Goal: Task Accomplishment & Management: Use online tool/utility

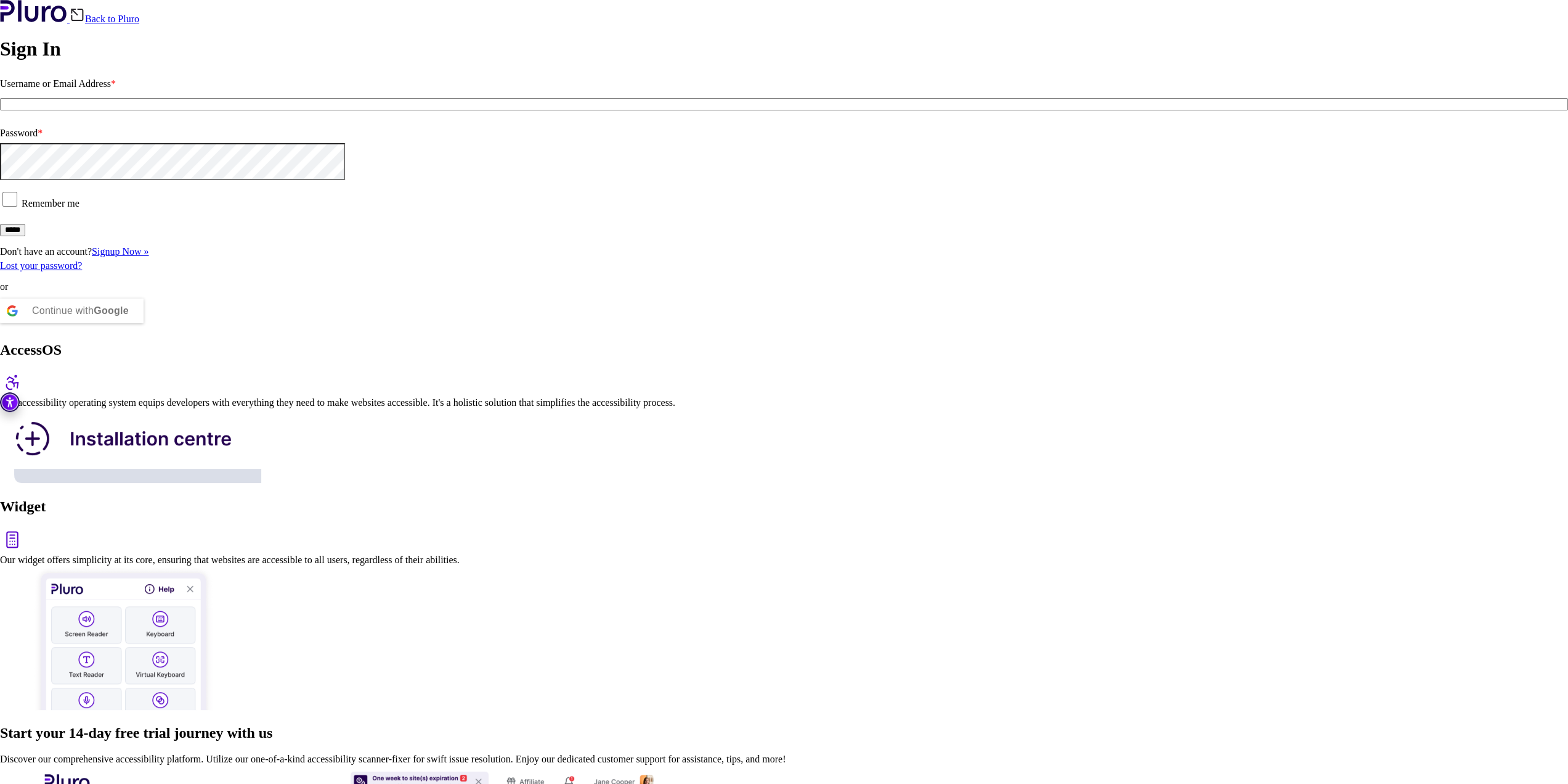
click at [271, 110] on input "Username or Email Address *" at bounding box center [784, 104] width 1568 height 12
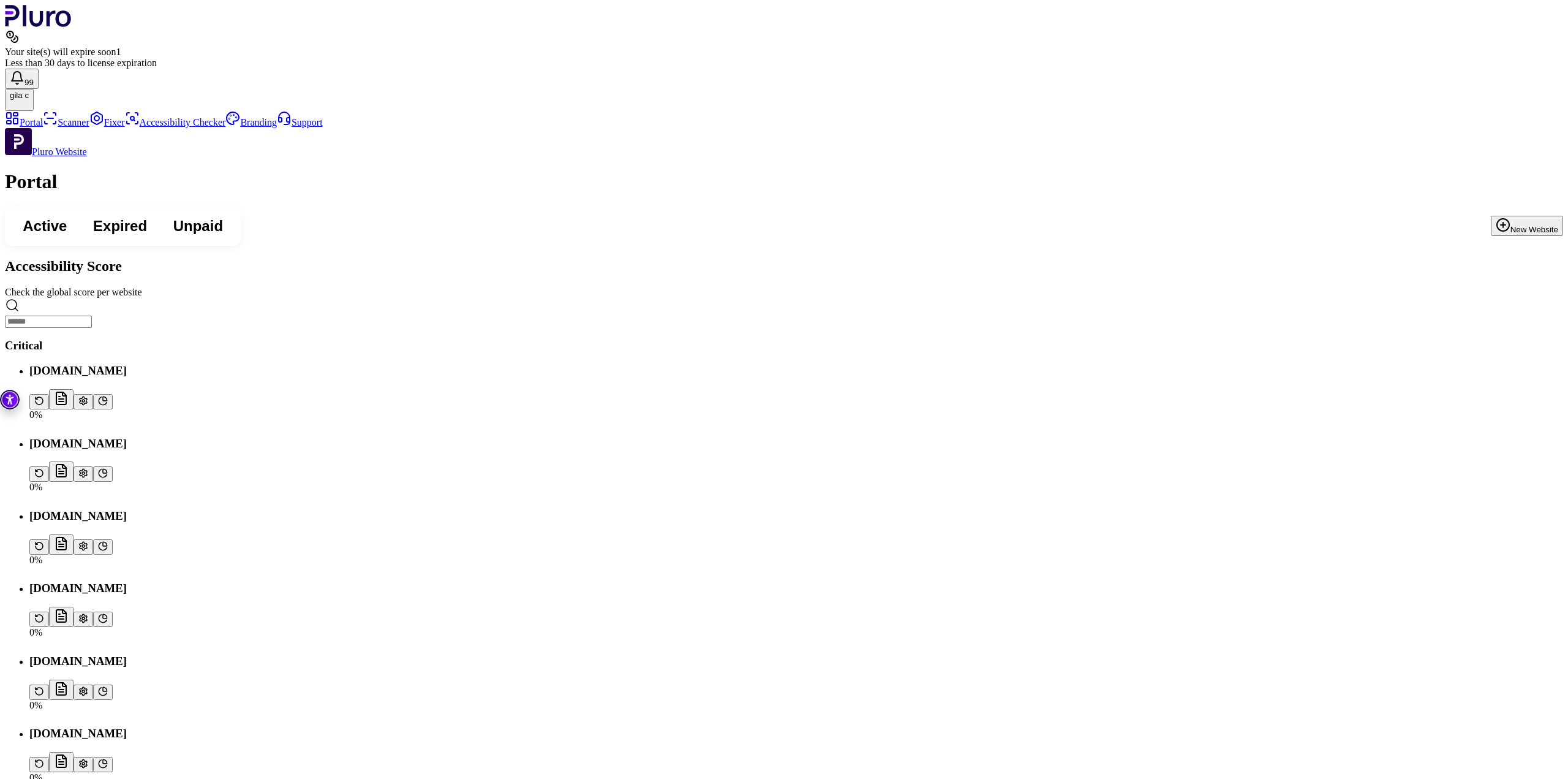
click at [43, 117] on link "Portal" at bounding box center [24, 123] width 38 height 11
click at [81, 127] on link "Scanner" at bounding box center [66, 123] width 47 height 11
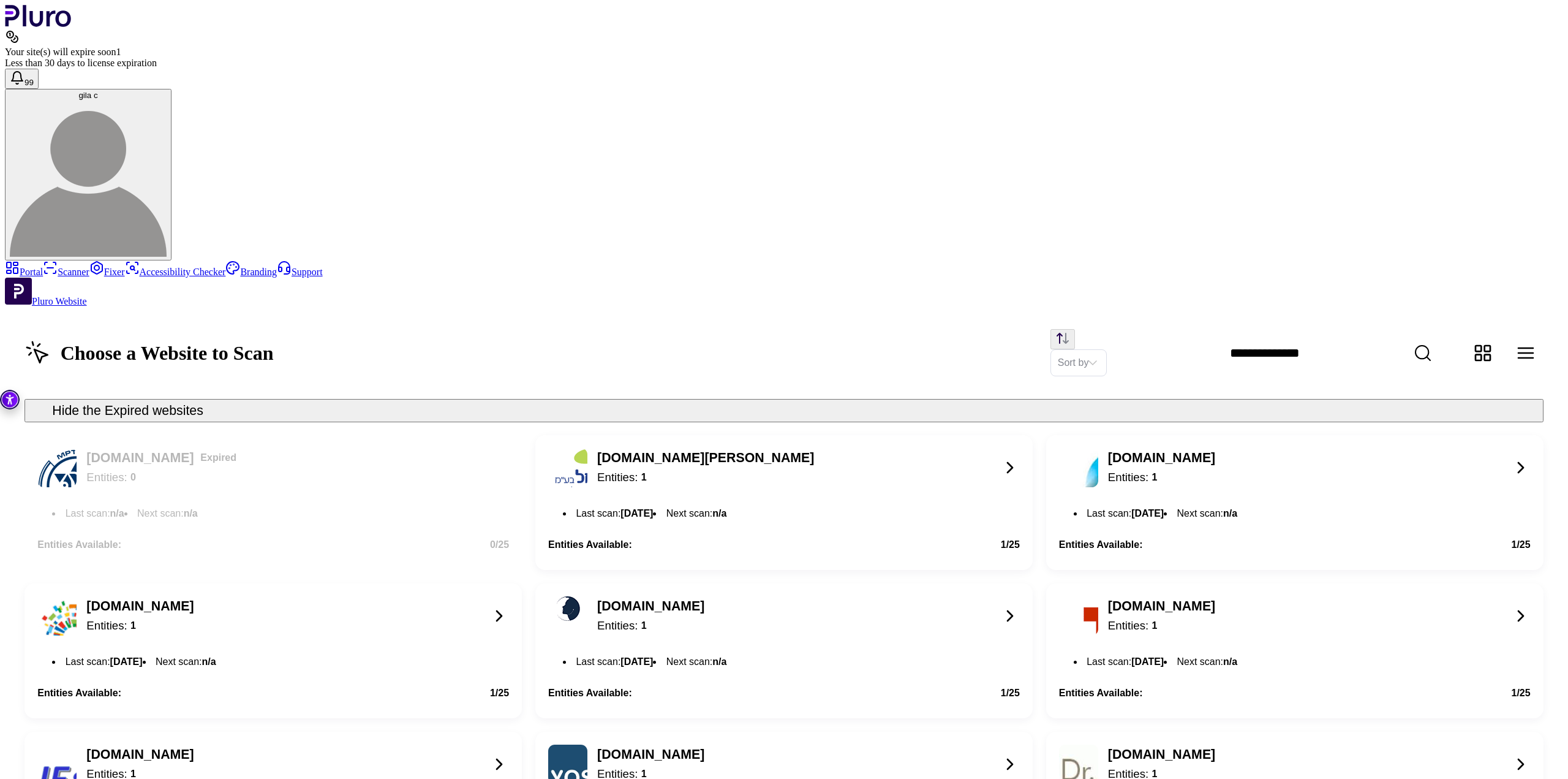
scroll to position [1067, 0]
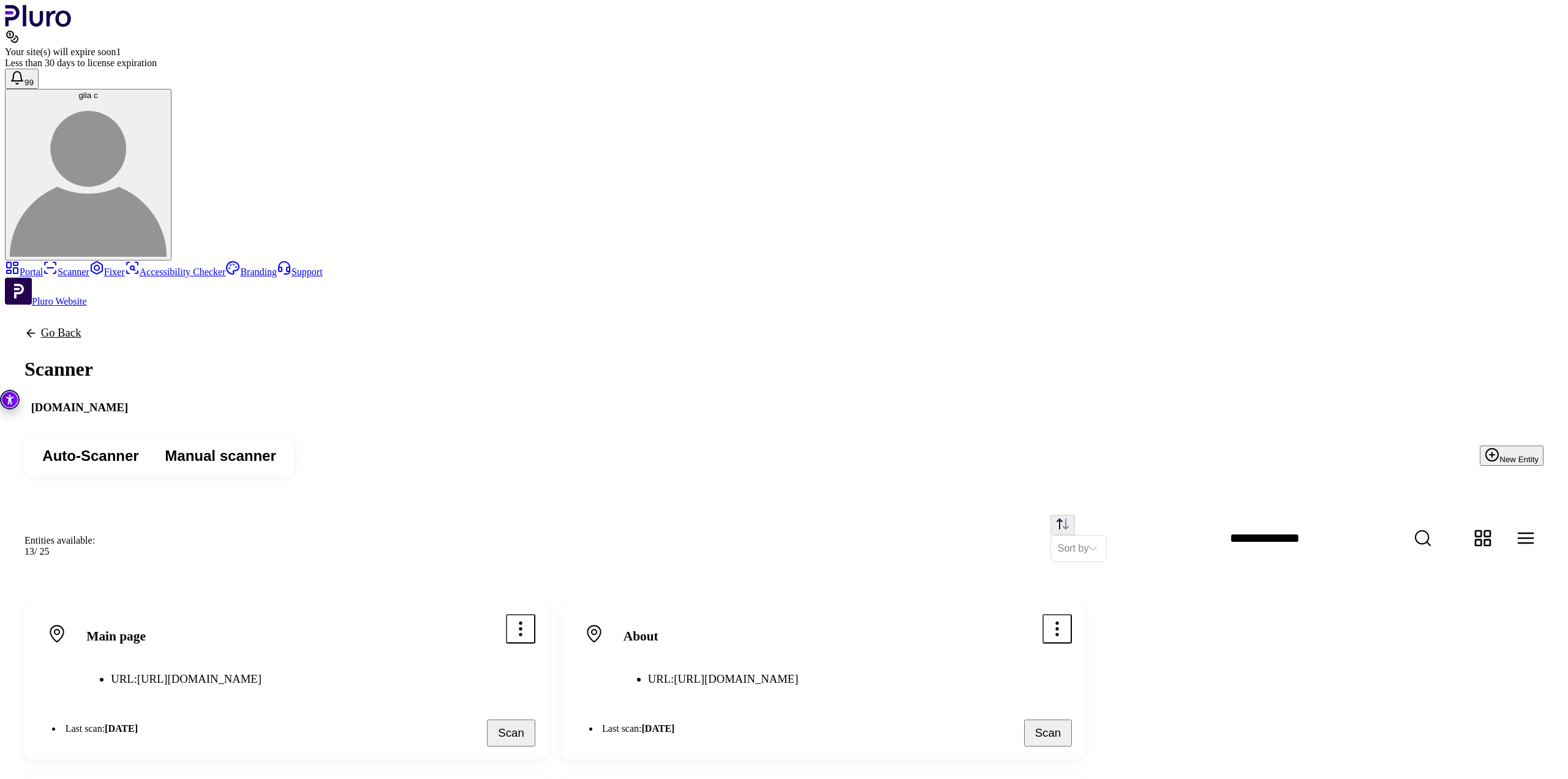
drag, startPoint x: 642, startPoint y: 510, endPoint x: 623, endPoint y: 525, distance: 24.2
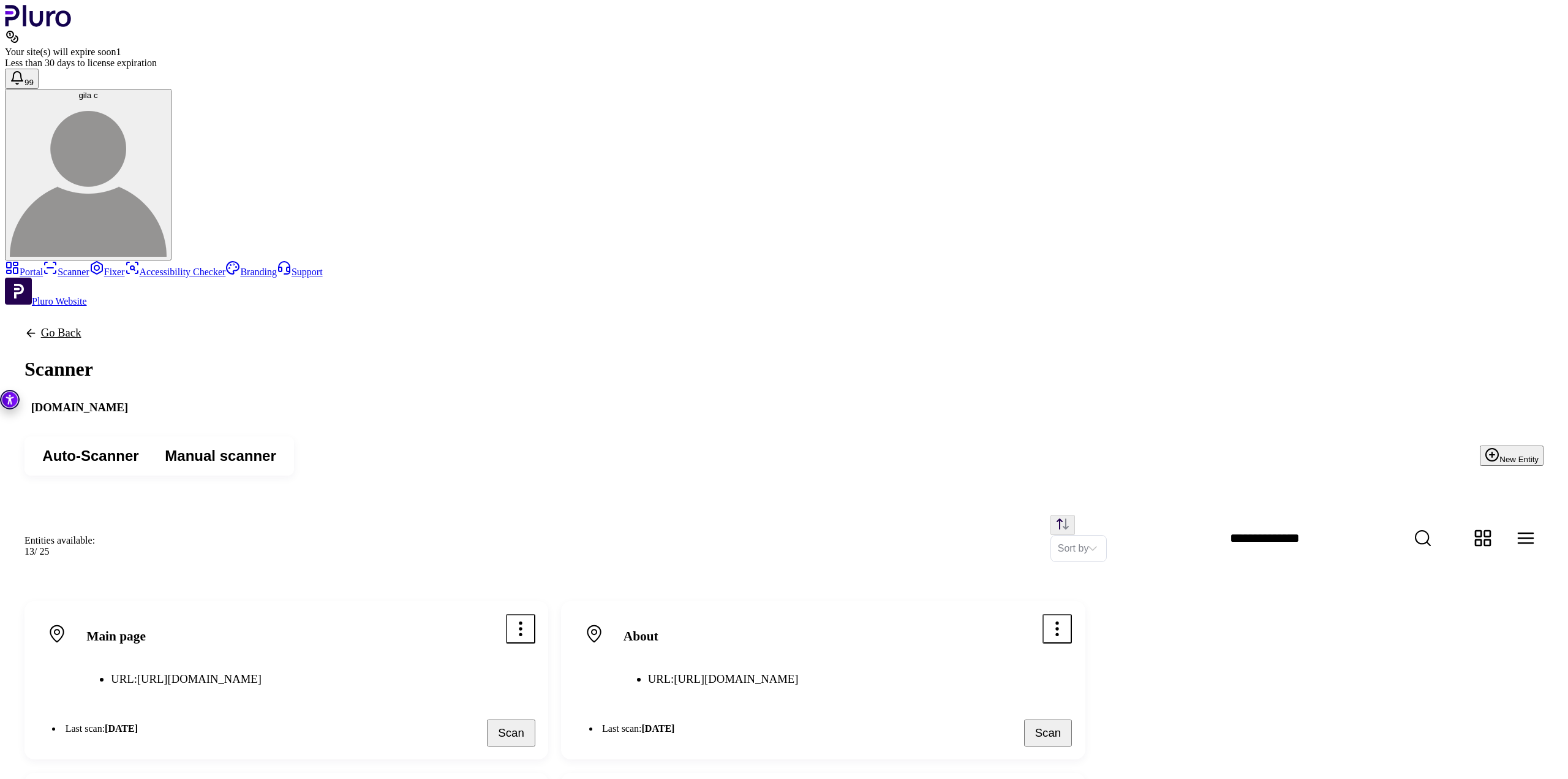
drag, startPoint x: 878, startPoint y: 430, endPoint x: 680, endPoint y: 378, distance: 204.7
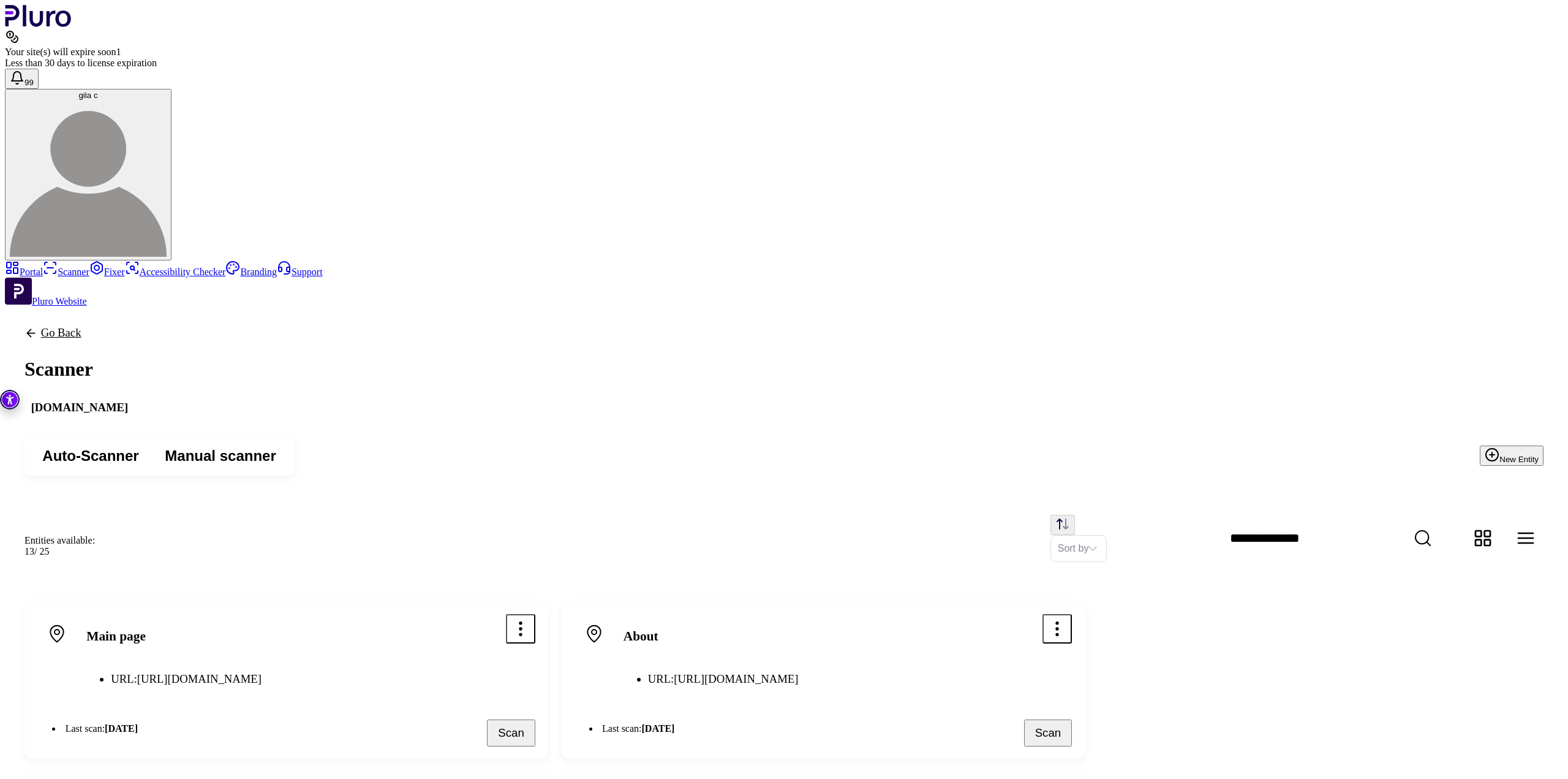
click at [125, 266] on link "Accessibility Checker" at bounding box center [175, 272] width 101 height 11
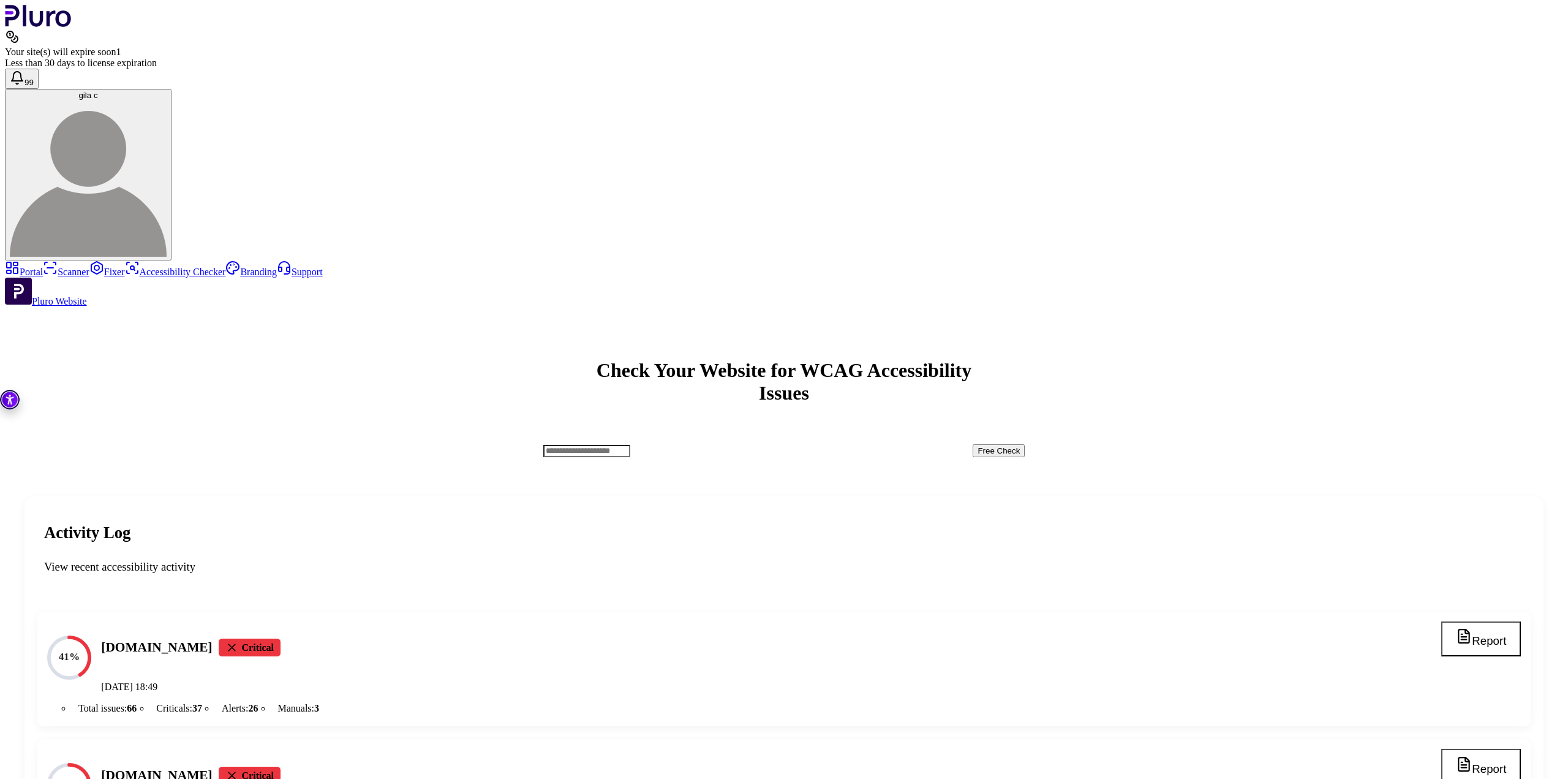
click at [212, 639] on h4 "[DOMAIN_NAME]" at bounding box center [157, 648] width 111 height 18
click at [300, 621] on div "41% shahar-malka.com Critical 16.08.2025 at 18:49" at bounding box center [730, 657] width 1368 height 72
click at [80, 650] on text "41%" at bounding box center [70, 655] width 21 height 11
click at [212, 639] on h4 "[DOMAIN_NAME]" at bounding box center [157, 648] width 111 height 18
drag, startPoint x: 429, startPoint y: 363, endPoint x: 311, endPoint y: 366, distance: 118.0
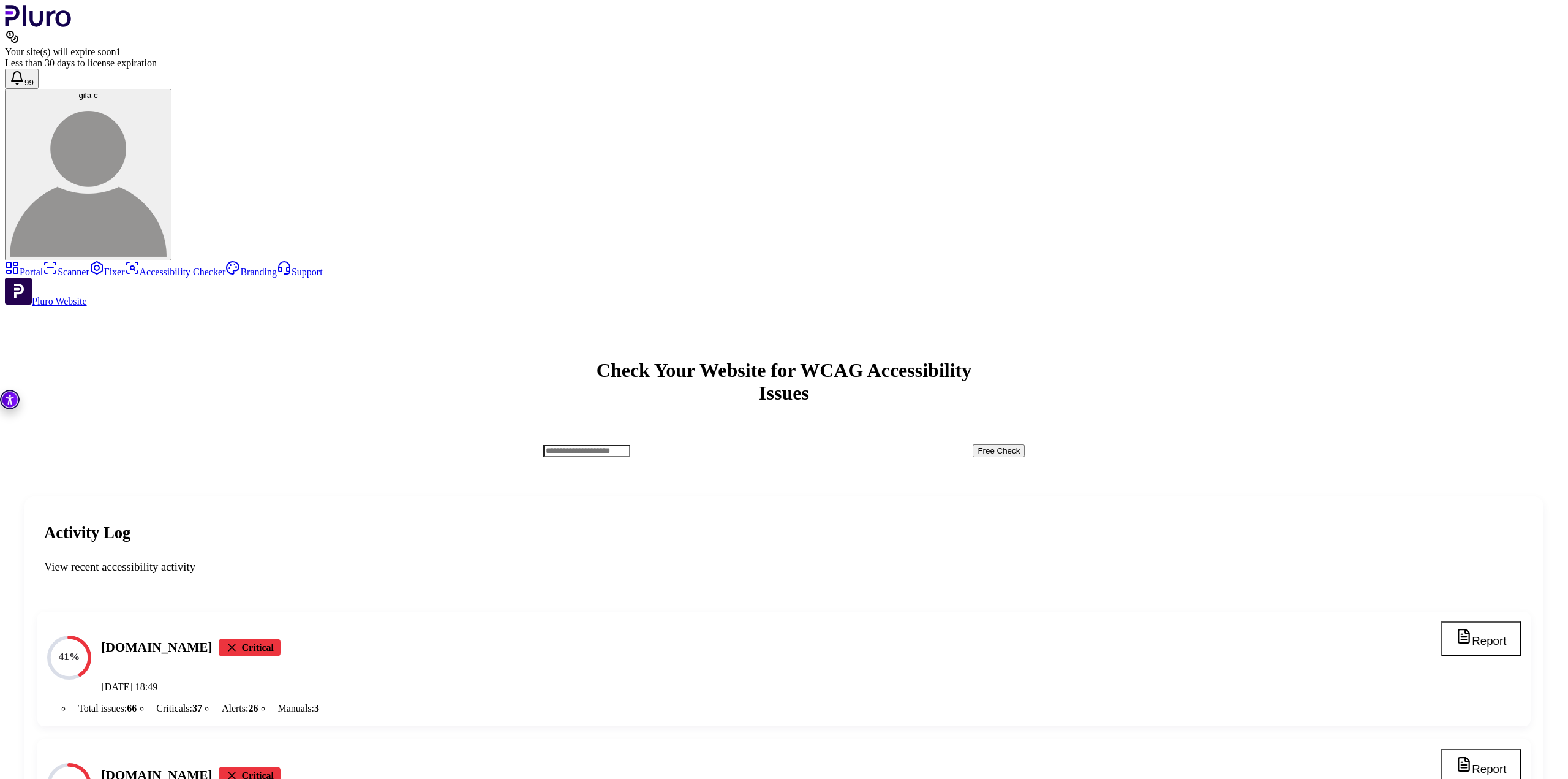
click at [212, 639] on h4 "[DOMAIN_NAME]" at bounding box center [157, 648] width 111 height 18
copy h4 "[DOMAIN_NAME]"
click at [631, 445] on input "Accessibility checker form" at bounding box center [586, 451] width 87 height 12
paste input "**********"
type input "**********"
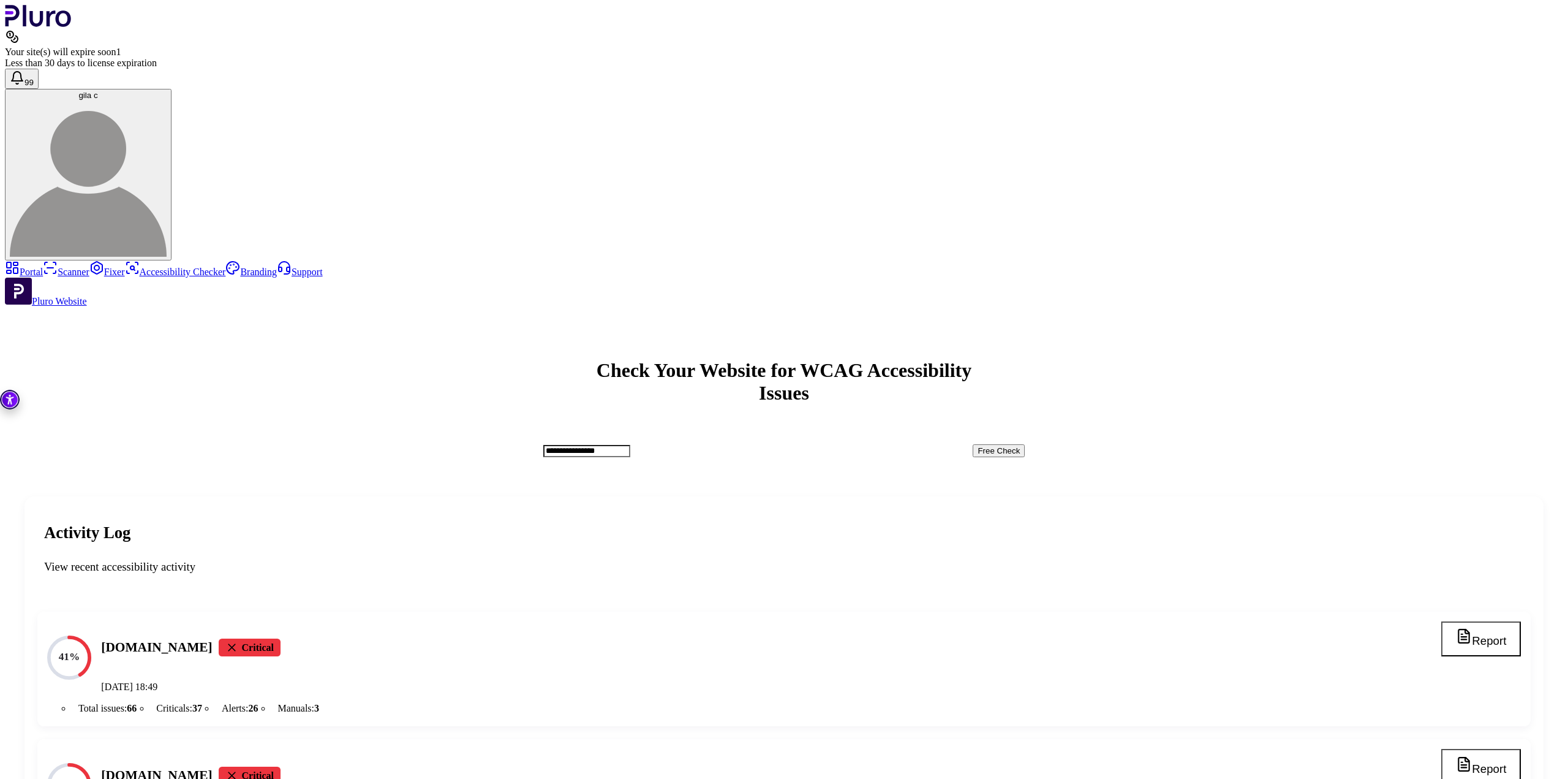
click at [1025, 444] on button "Free Check" at bounding box center [998, 450] width 52 height 13
click at [94, 266] on link "Fixer" at bounding box center [107, 272] width 35 height 11
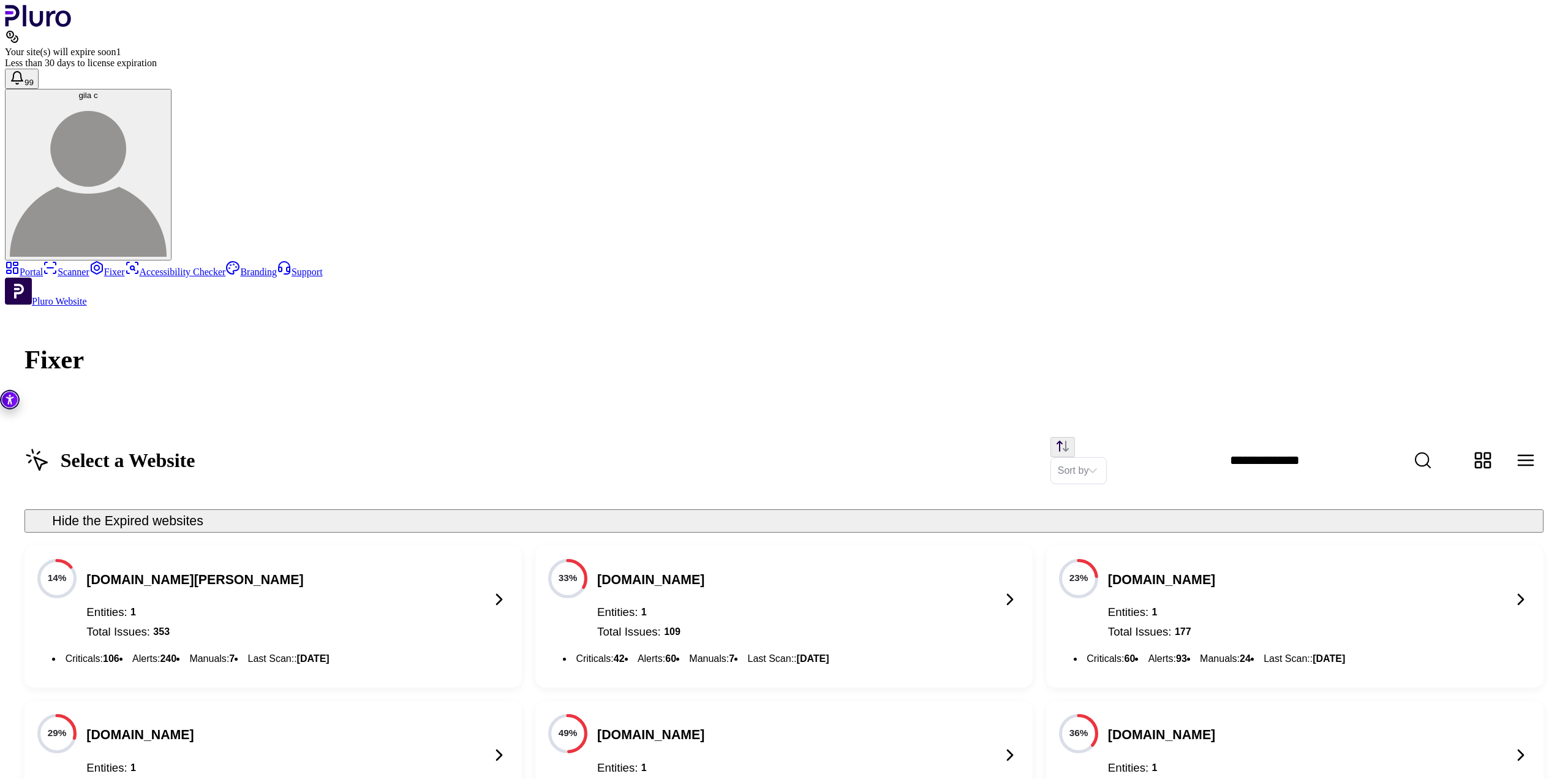
scroll to position [714, 0]
click at [89, 266] on link "Scanner" at bounding box center [66, 272] width 47 height 11
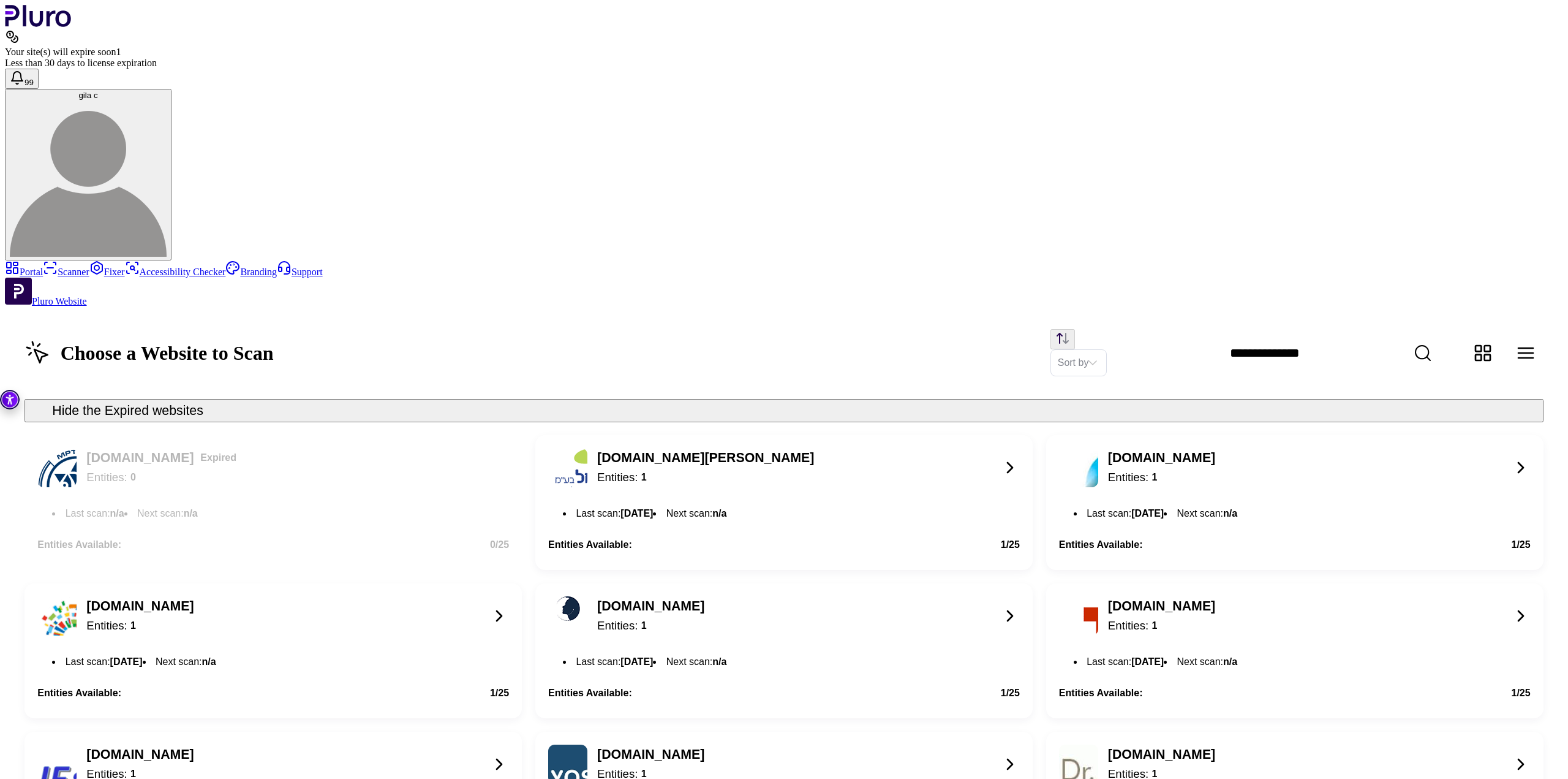
scroll to position [1030, 0]
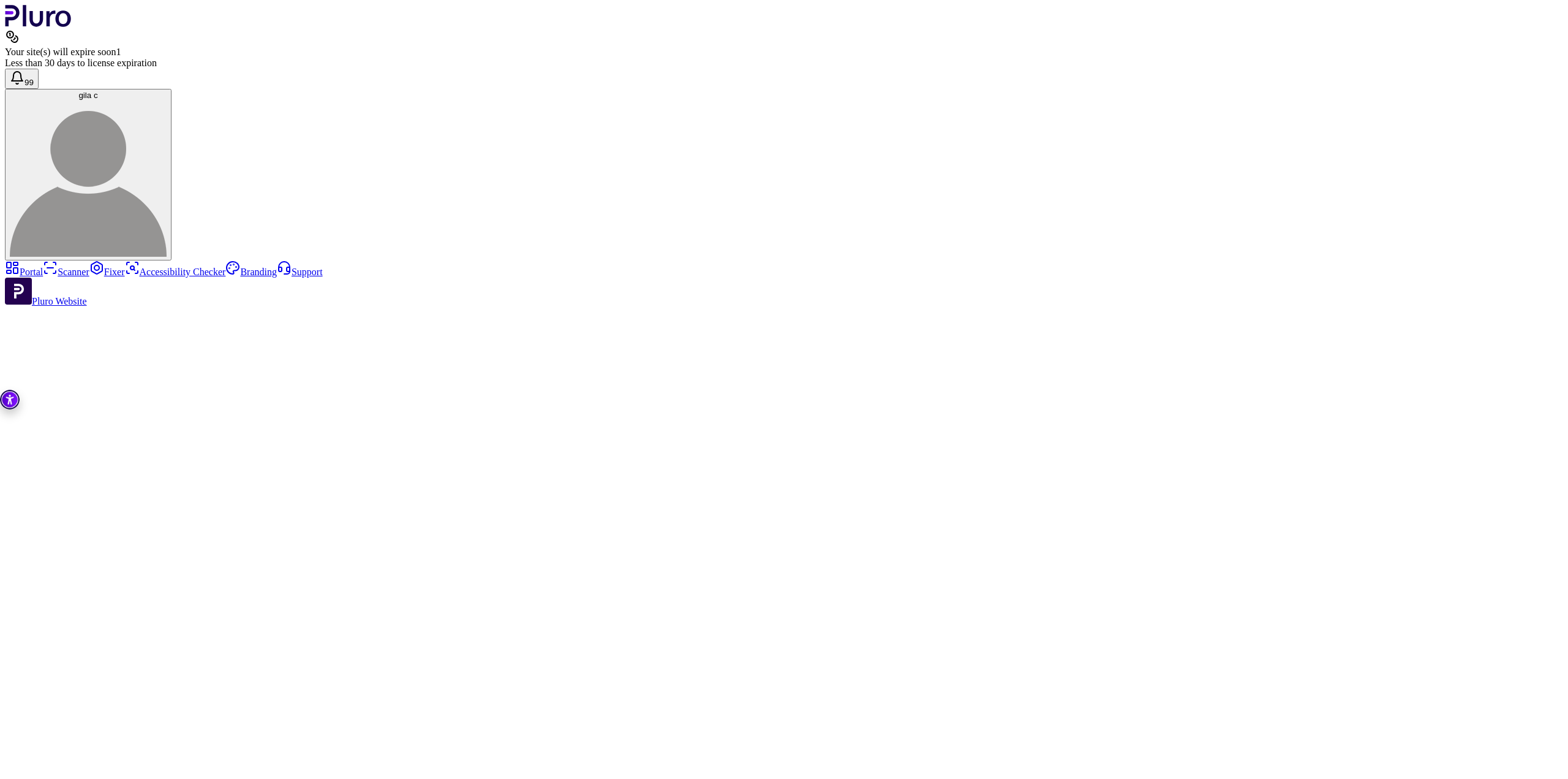
scroll to position [236, 0]
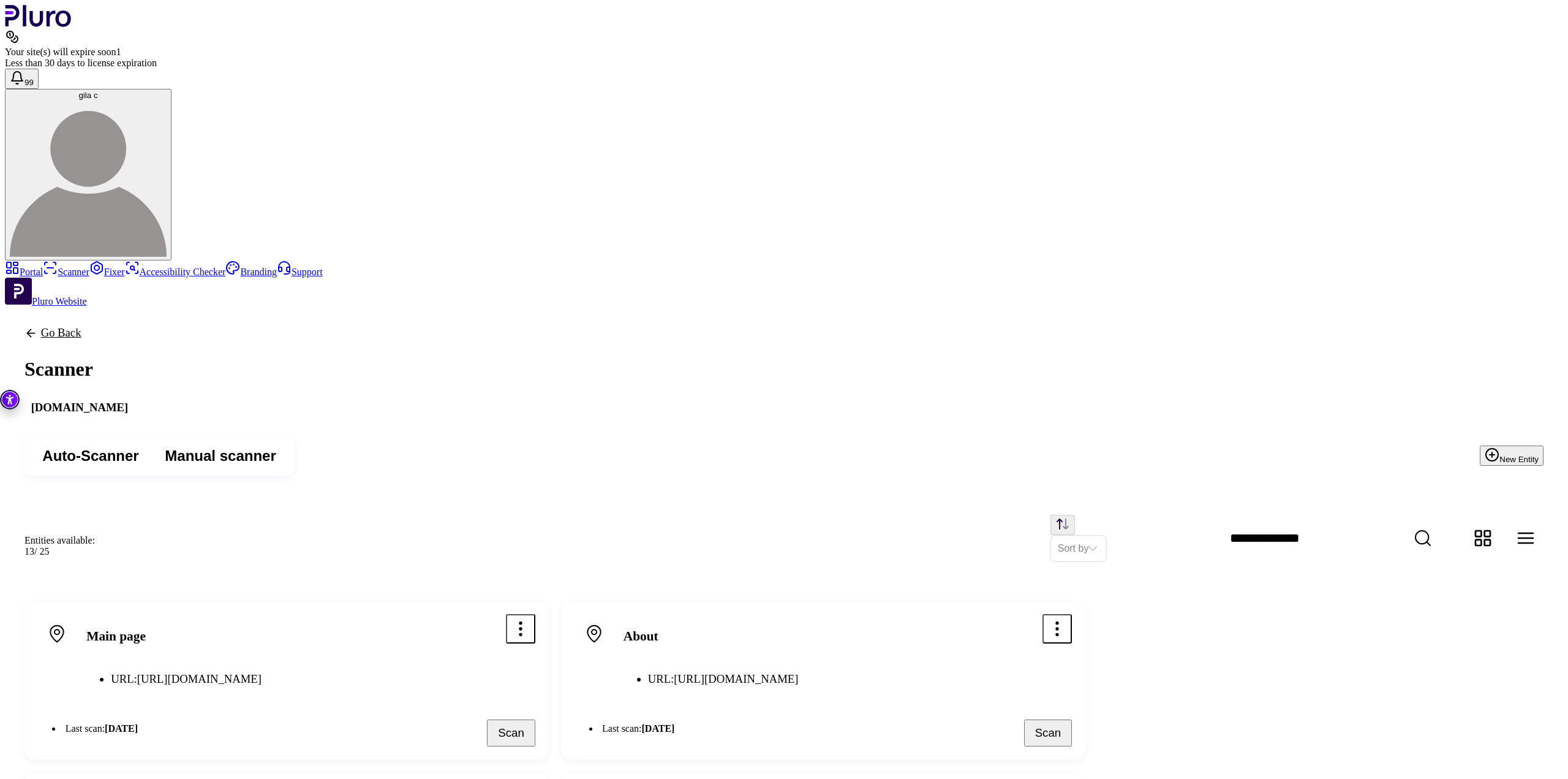
drag, startPoint x: 876, startPoint y: 438, endPoint x: 676, endPoint y: 372, distance: 210.6
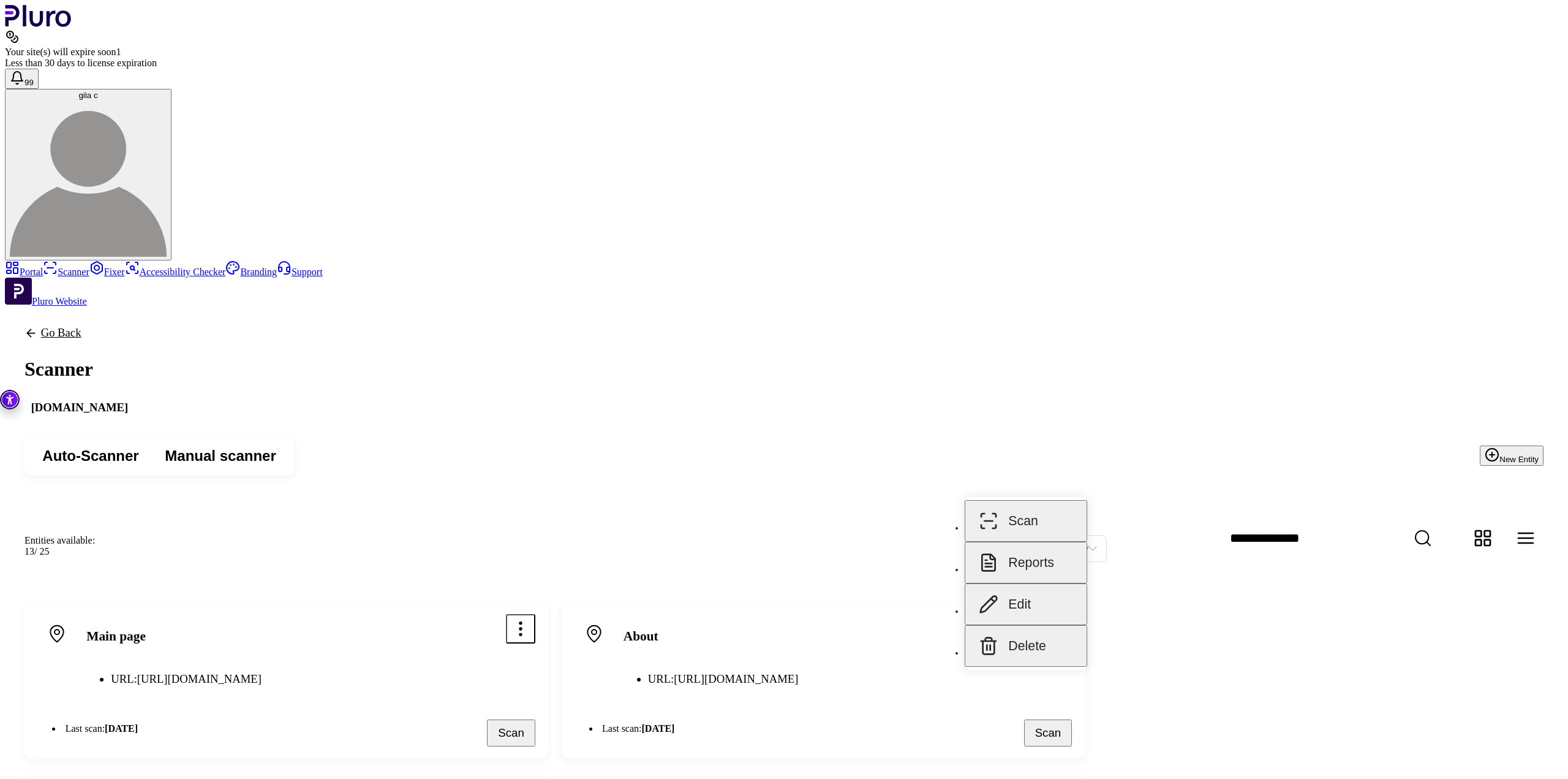
click at [1027, 505] on button "Scan" at bounding box center [1026, 521] width 123 height 41
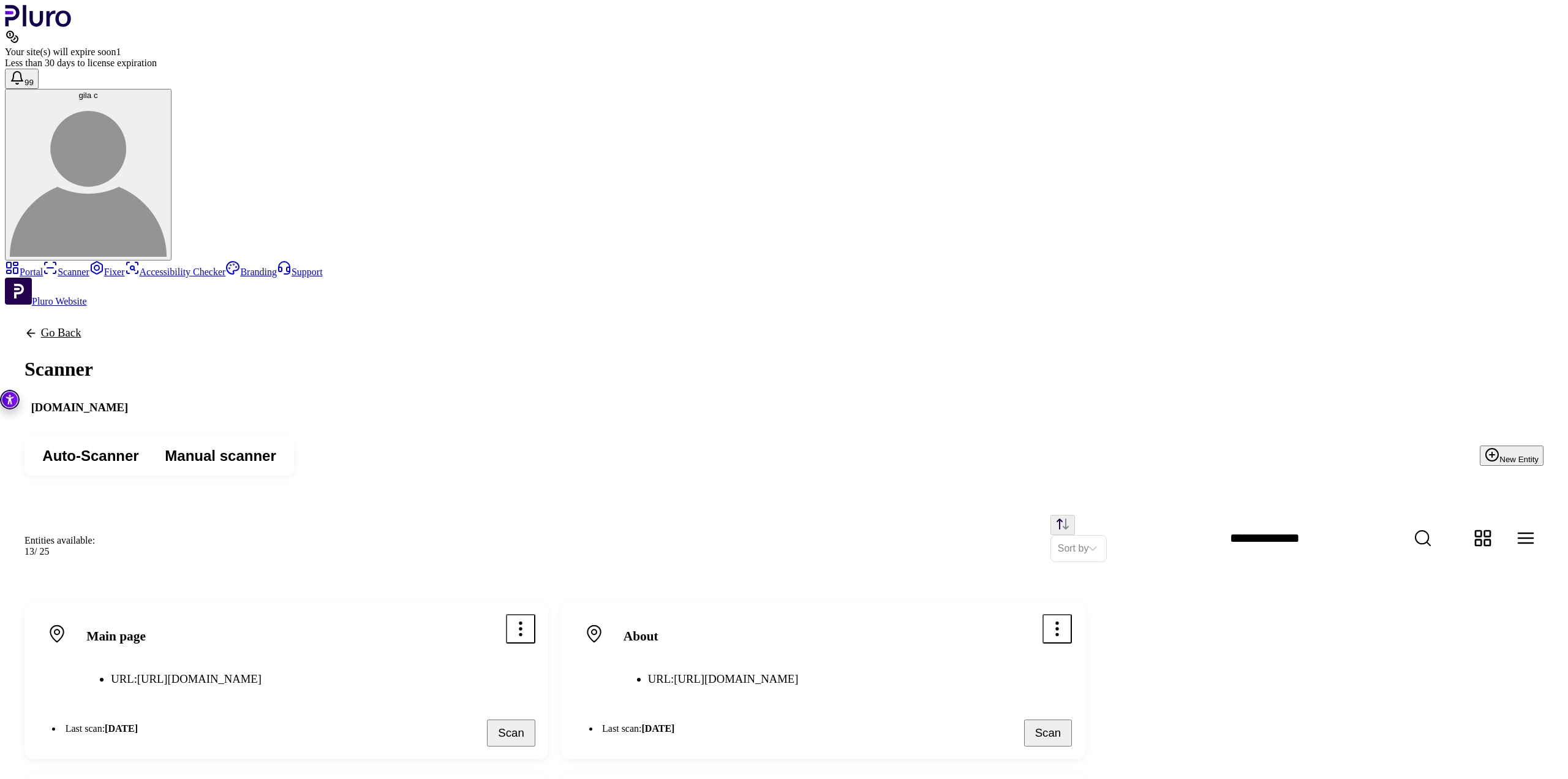
drag, startPoint x: 875, startPoint y: 436, endPoint x: 629, endPoint y: 372, distance: 254.2
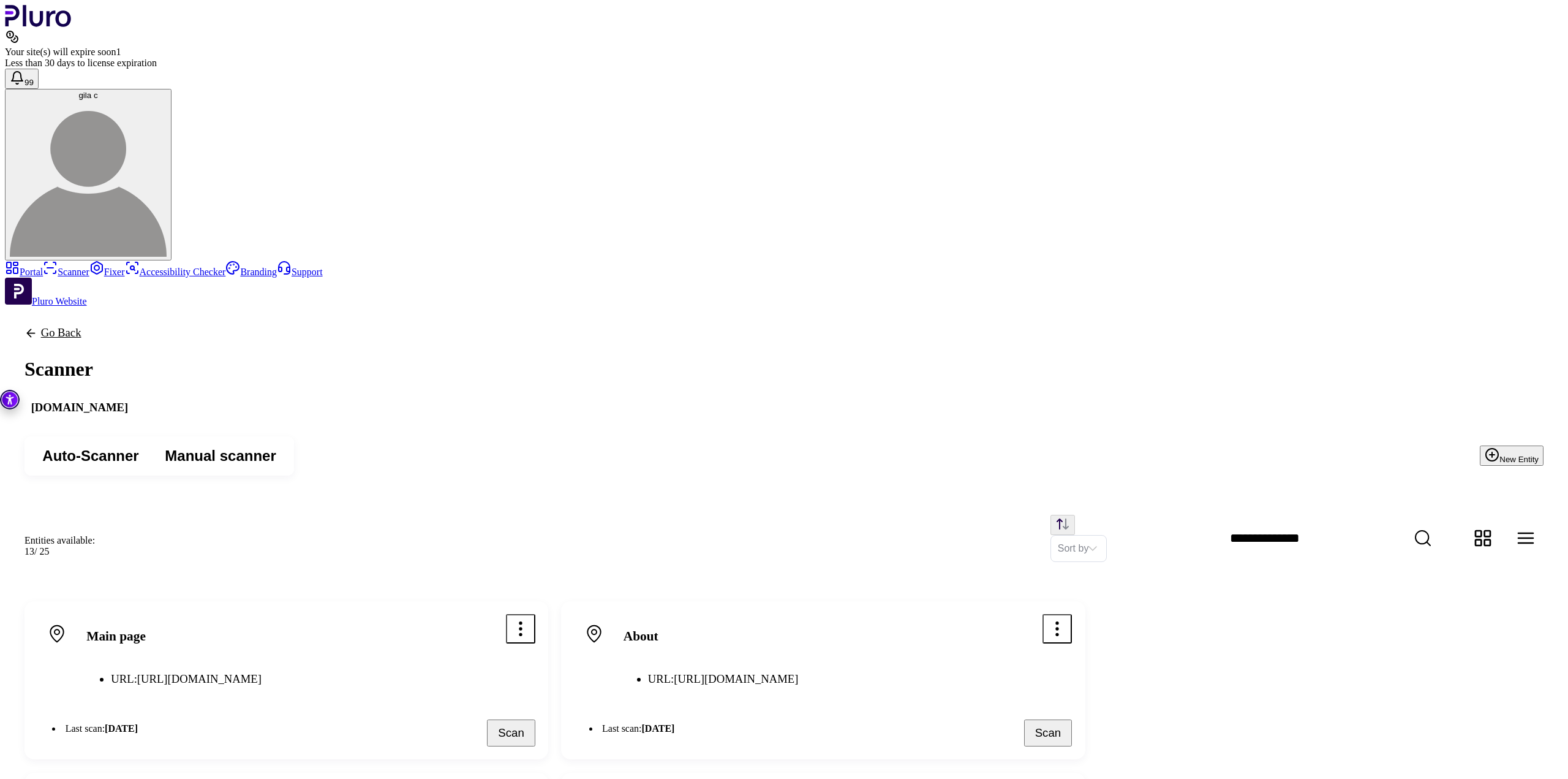
drag, startPoint x: 945, startPoint y: 209, endPoint x: 938, endPoint y: 212, distance: 7.6
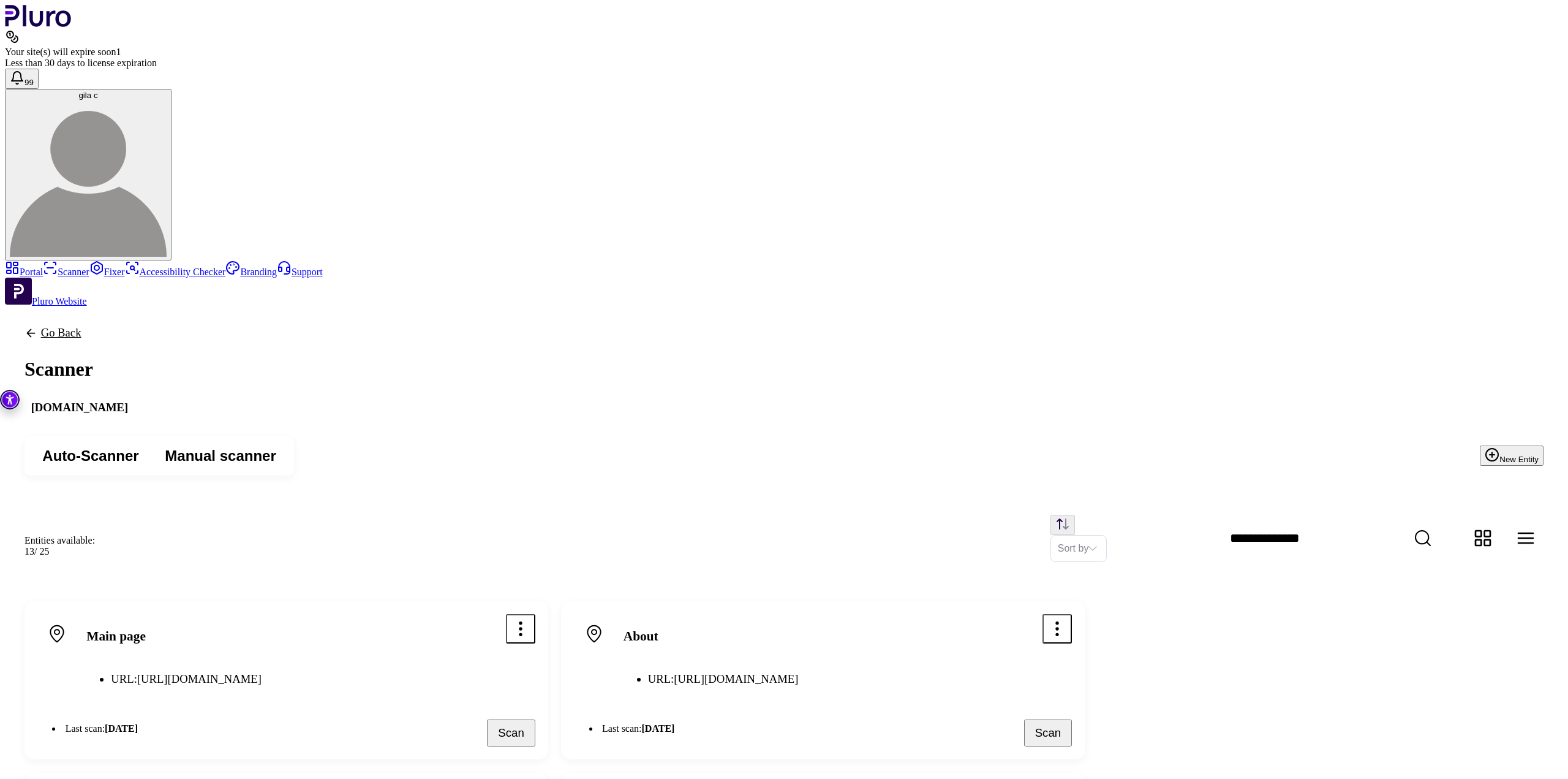
click at [622, 514] on div "Sort by" at bounding box center [829, 537] width 1429 height 47
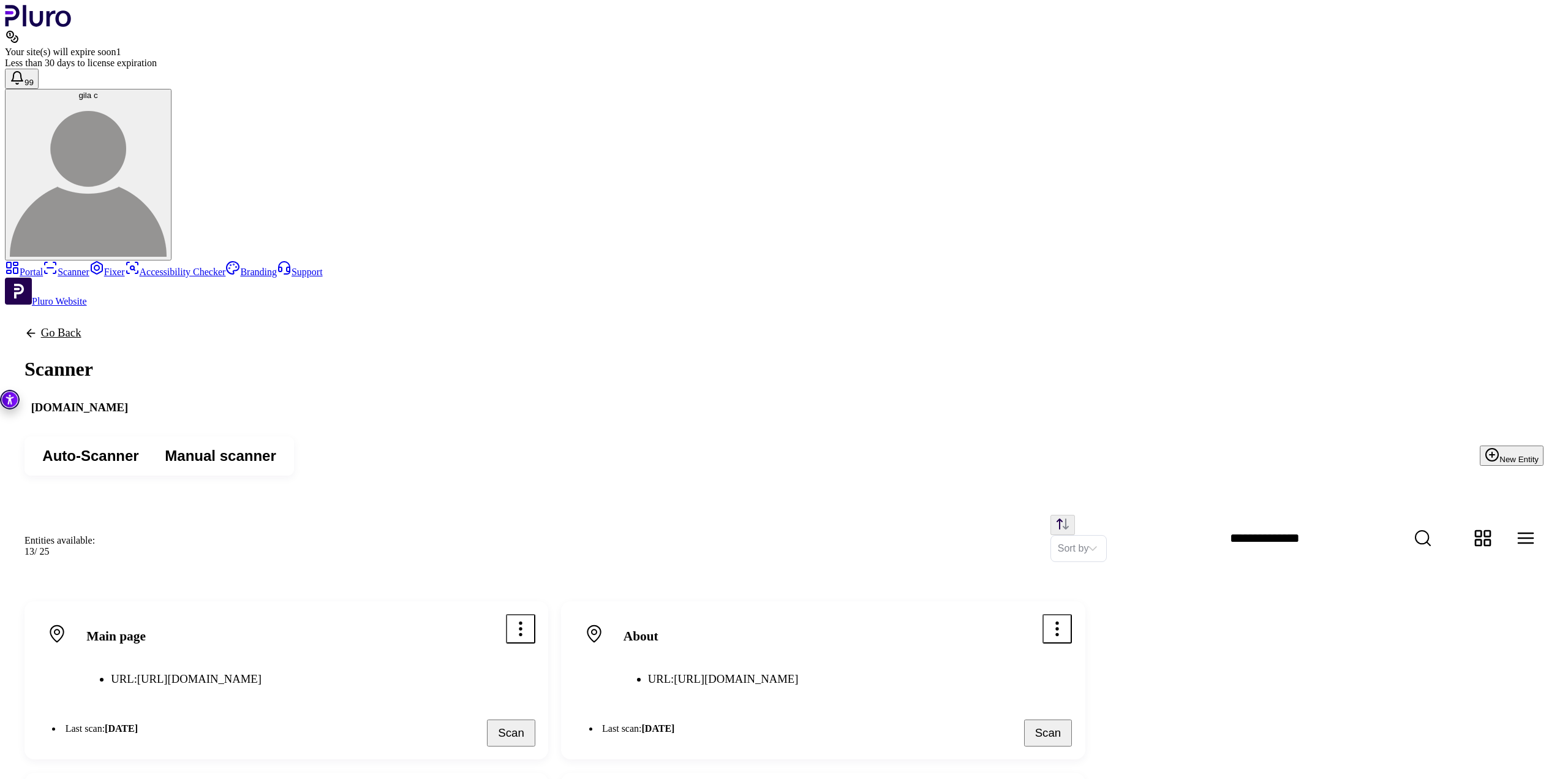
click at [616, 495] on div "Entities available: 13 / 25 Sort by" at bounding box center [784, 538] width 1557 height 86
click at [623, 514] on div "Sort by" at bounding box center [829, 537] width 1429 height 47
drag, startPoint x: 877, startPoint y: 431, endPoint x: 686, endPoint y: 370, distance: 200.5
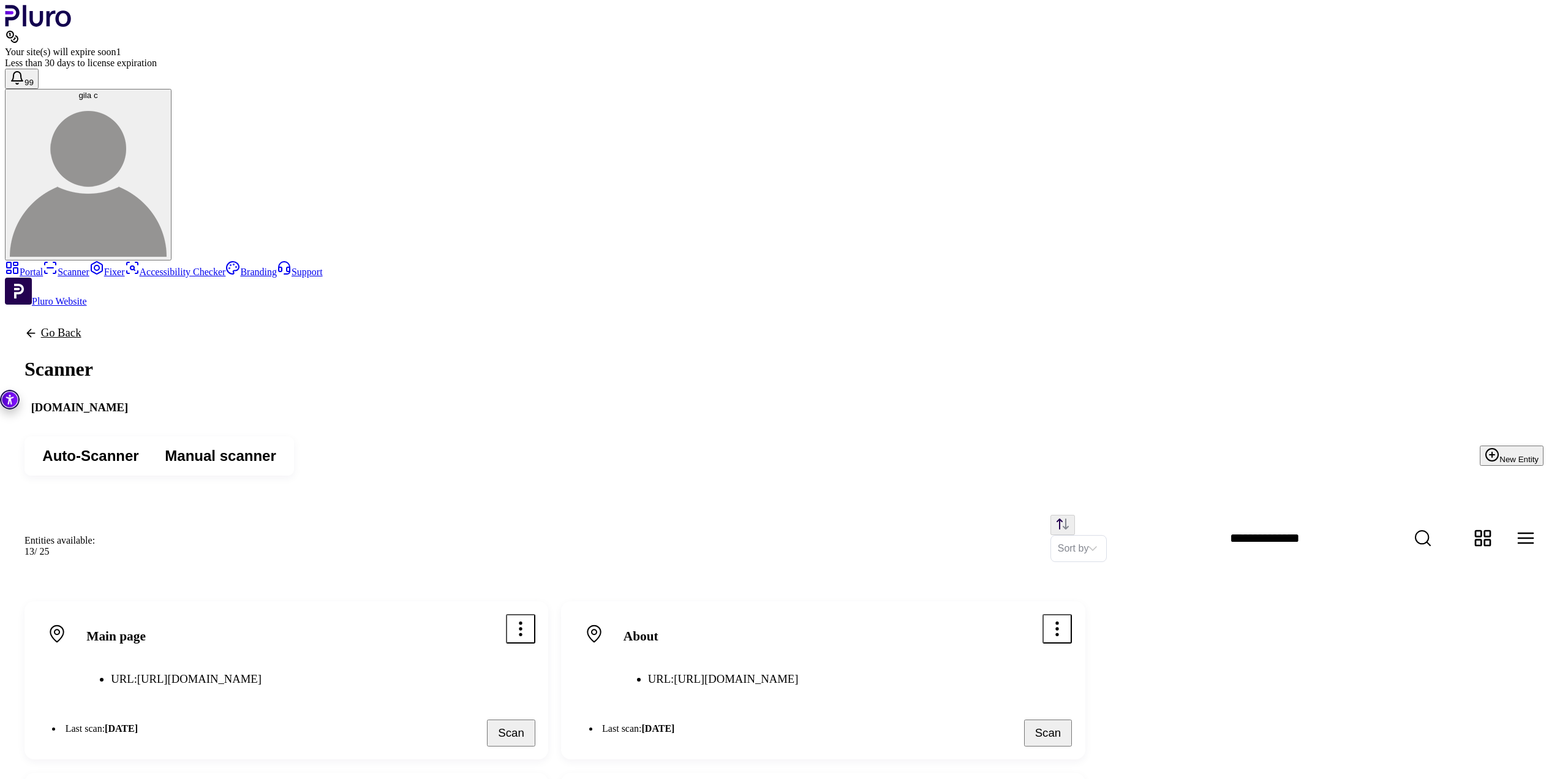
drag, startPoint x: 857, startPoint y: 426, endPoint x: 734, endPoint y: 400, distance: 125.7
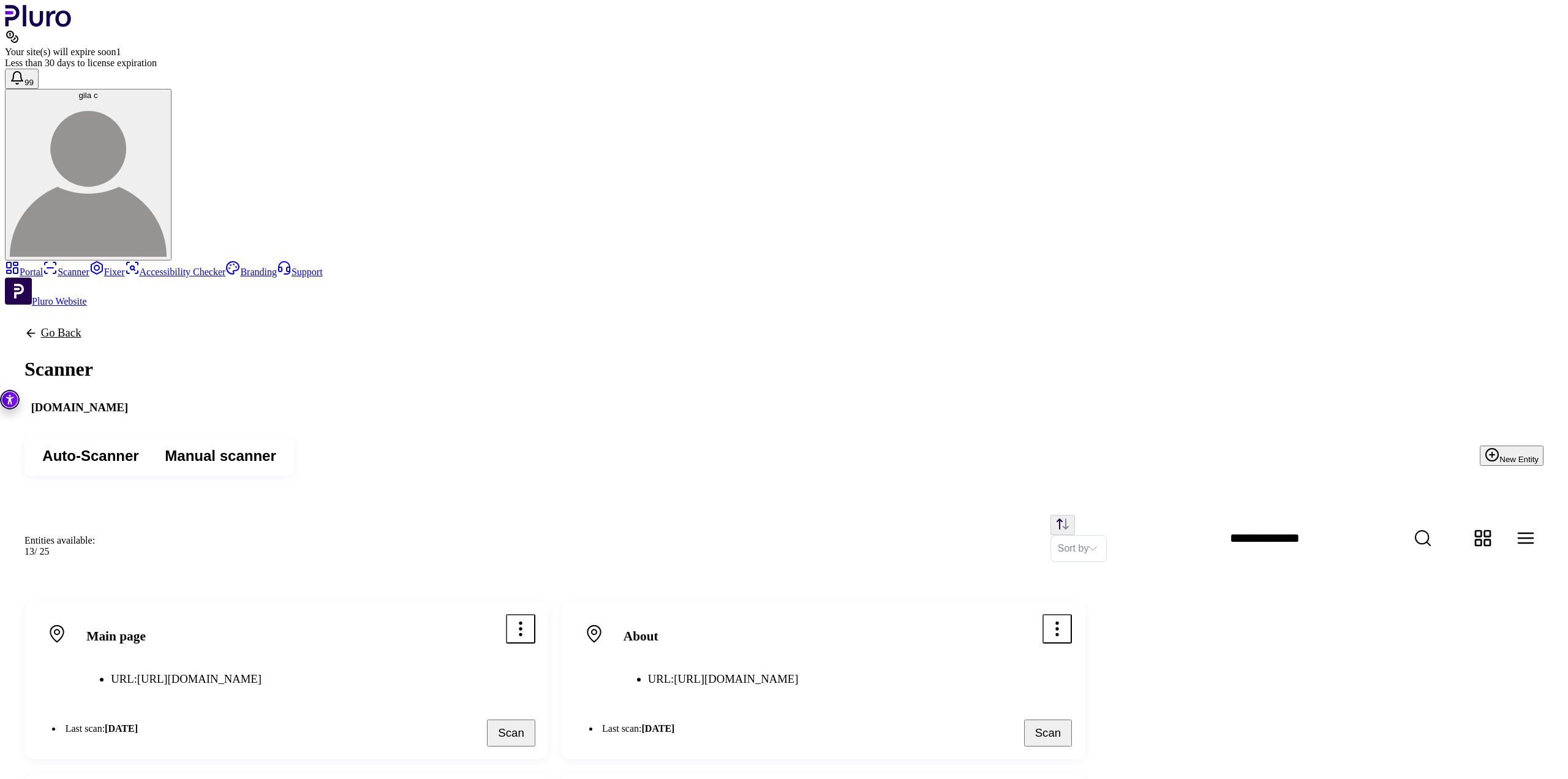
click at [89, 266] on link "Fixer" at bounding box center [107, 272] width 35 height 11
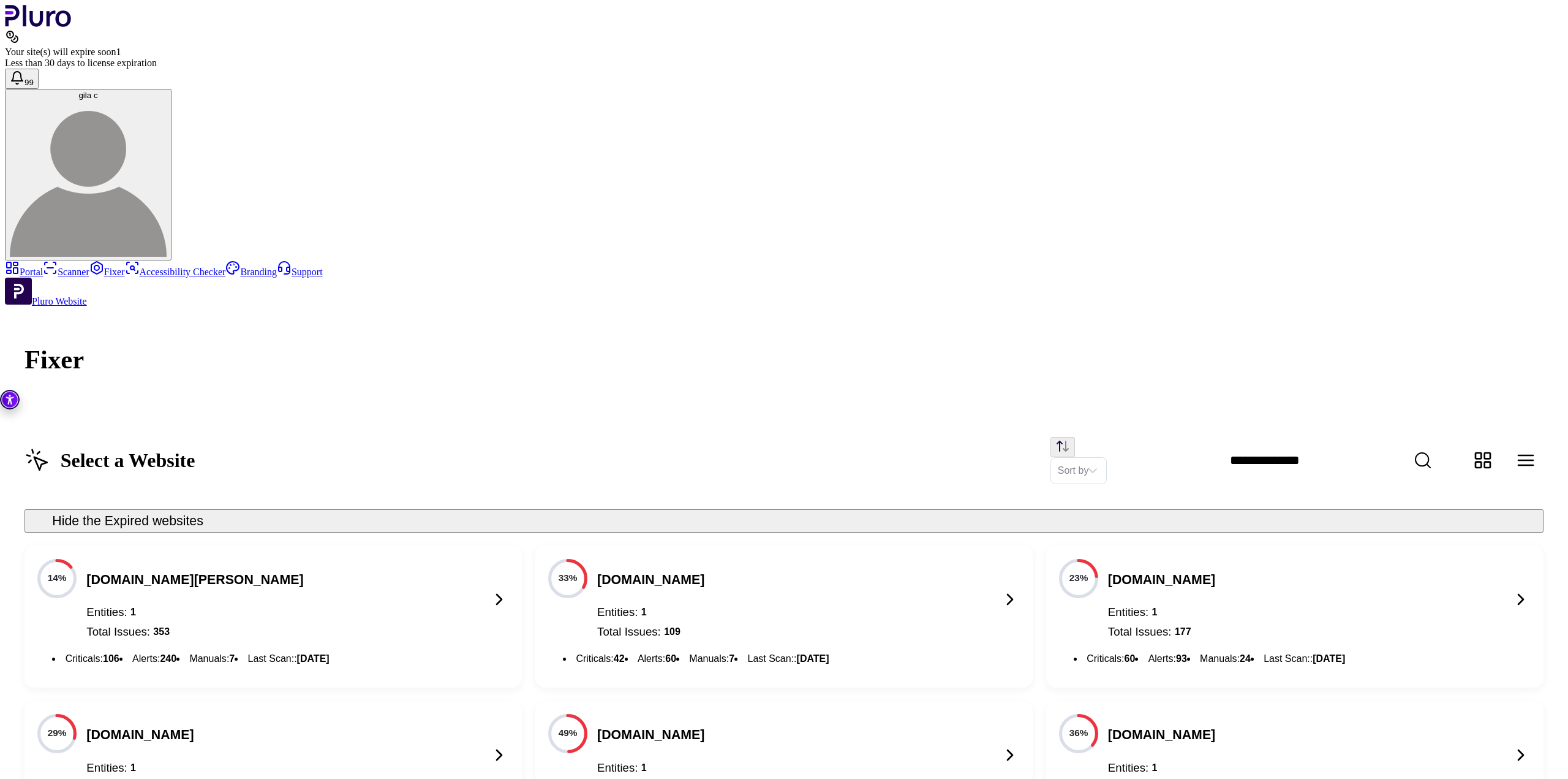
scroll to position [714, 0]
click at [43, 266] on link "Scanner" at bounding box center [66, 272] width 47 height 11
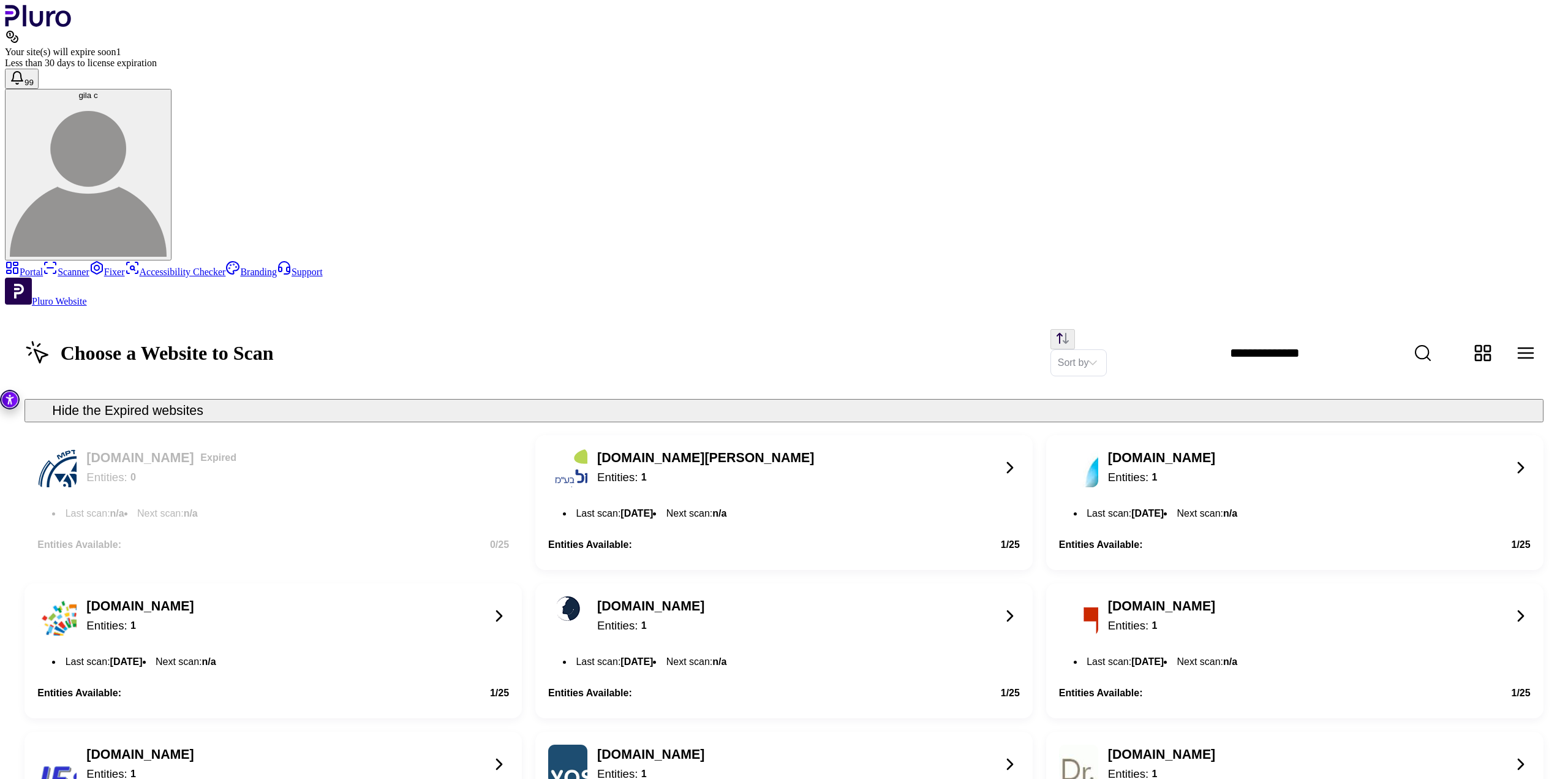
scroll to position [1067, 0]
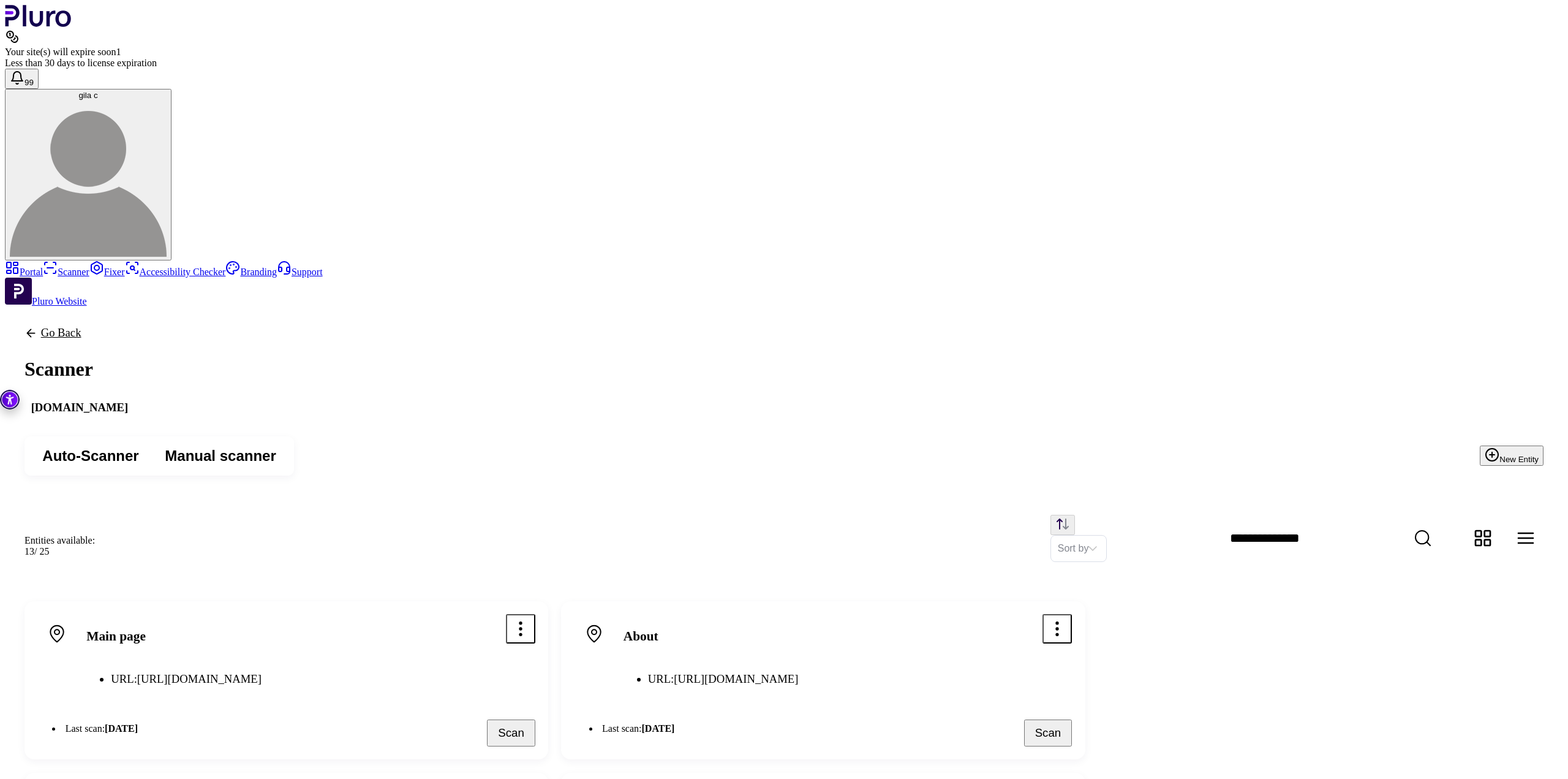
scroll to position [236, 0]
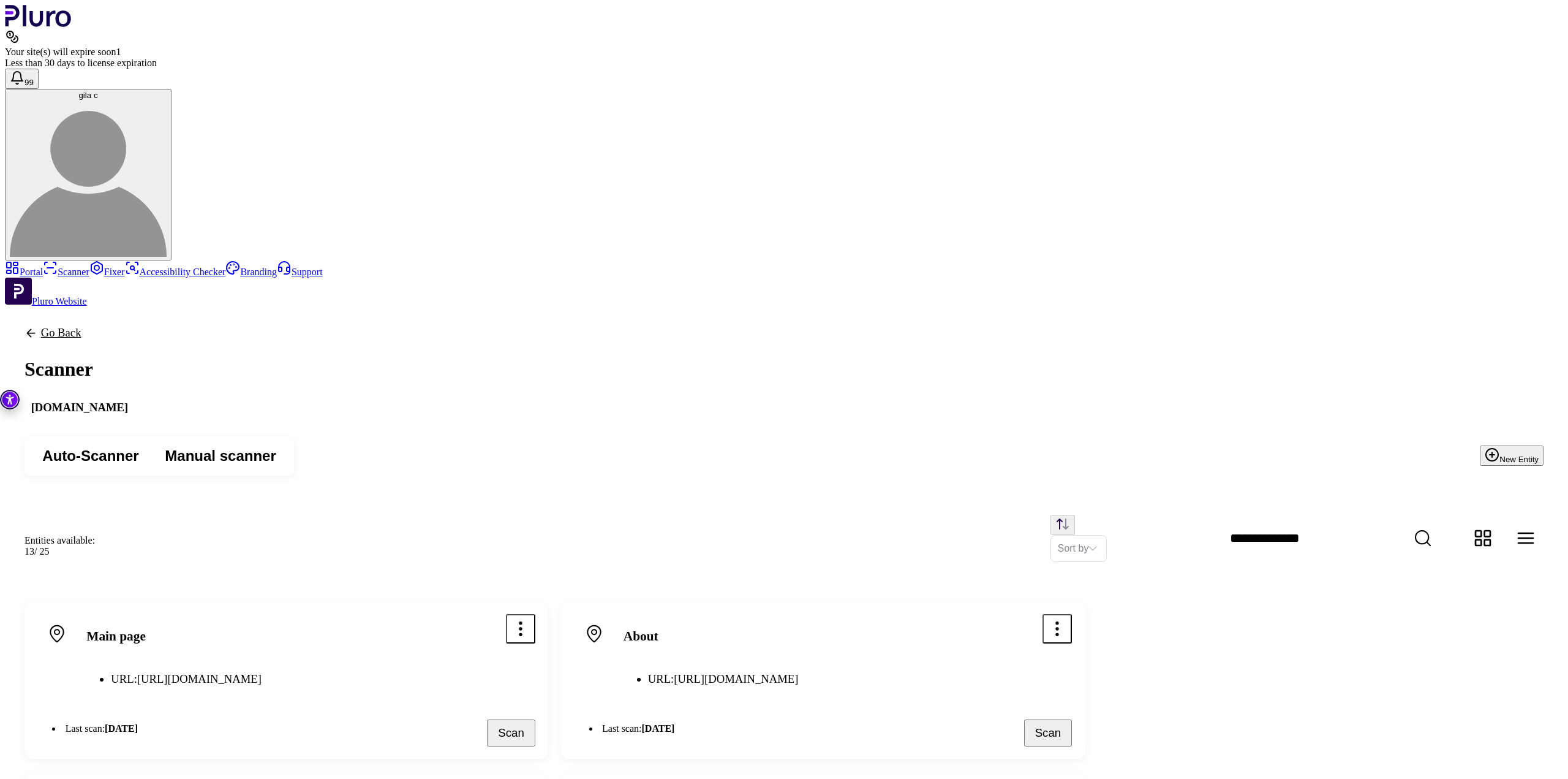
drag, startPoint x: 876, startPoint y: 432, endPoint x: 644, endPoint y: 357, distance: 243.8
drag, startPoint x: 644, startPoint y: 357, endPoint x: 743, endPoint y: 384, distance: 102.6
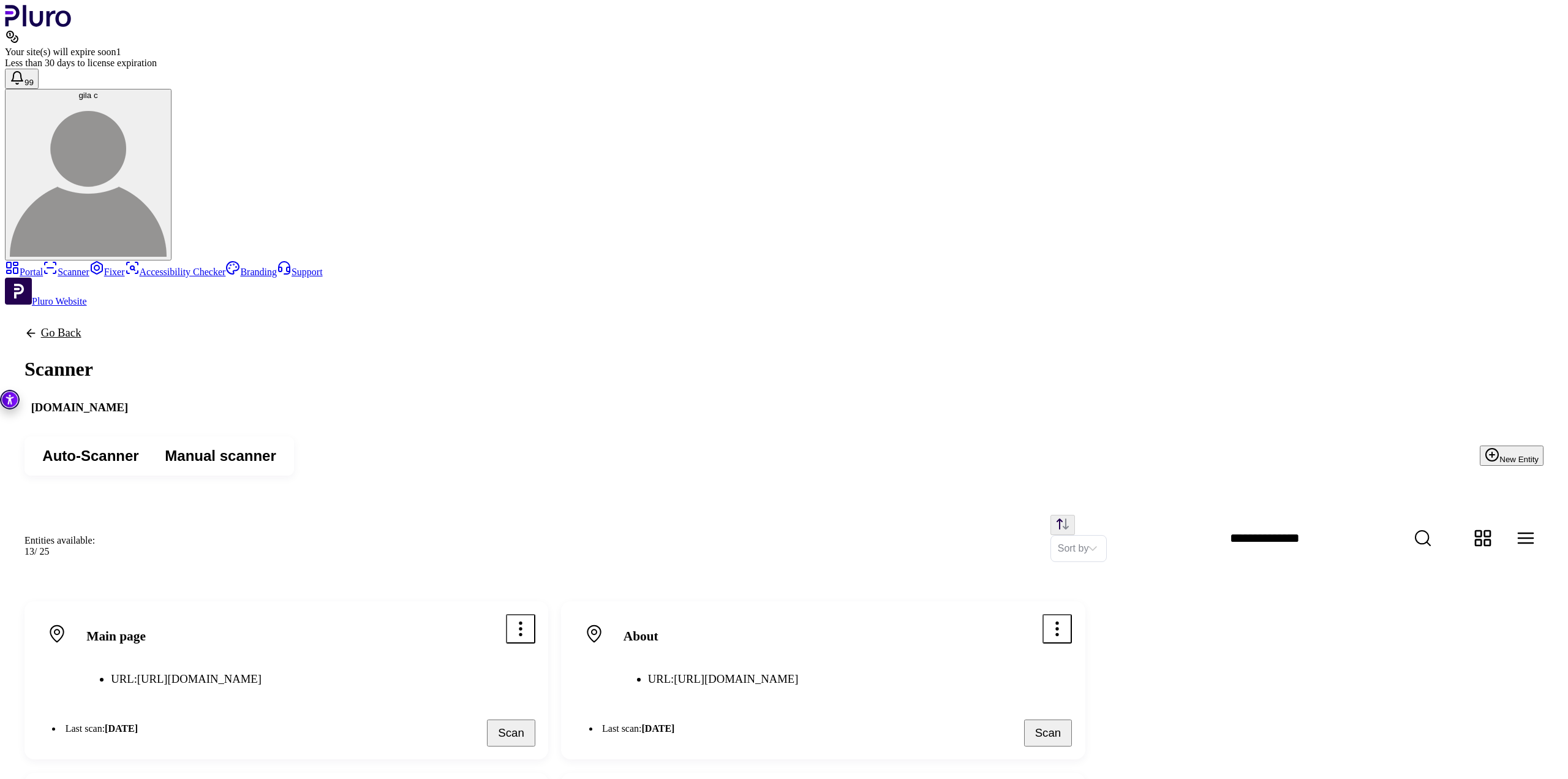
drag, startPoint x: 867, startPoint y: 427, endPoint x: 672, endPoint y: 379, distance: 200.8
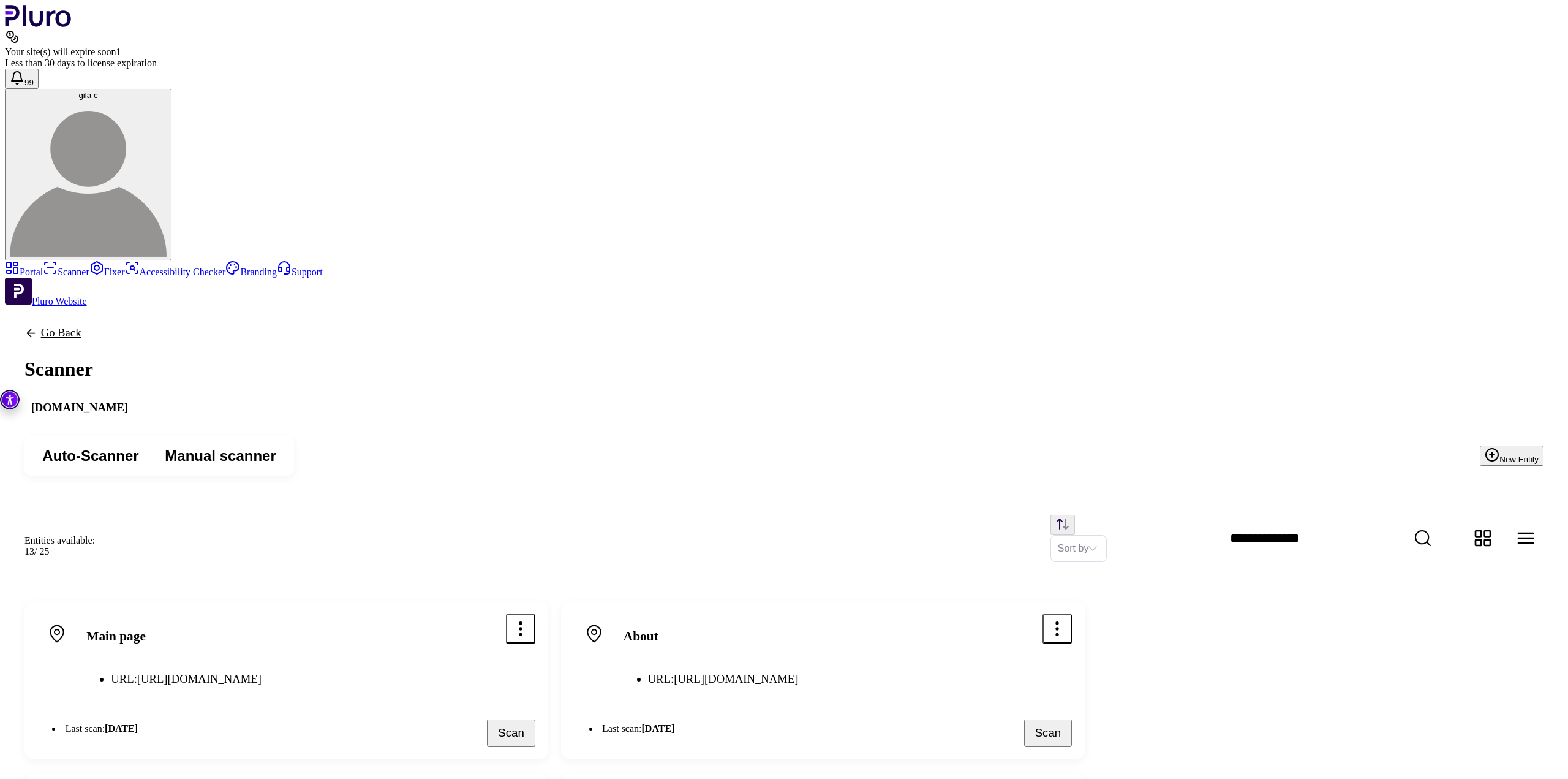
drag, startPoint x: 649, startPoint y: 364, endPoint x: 856, endPoint y: 391, distance: 208.8
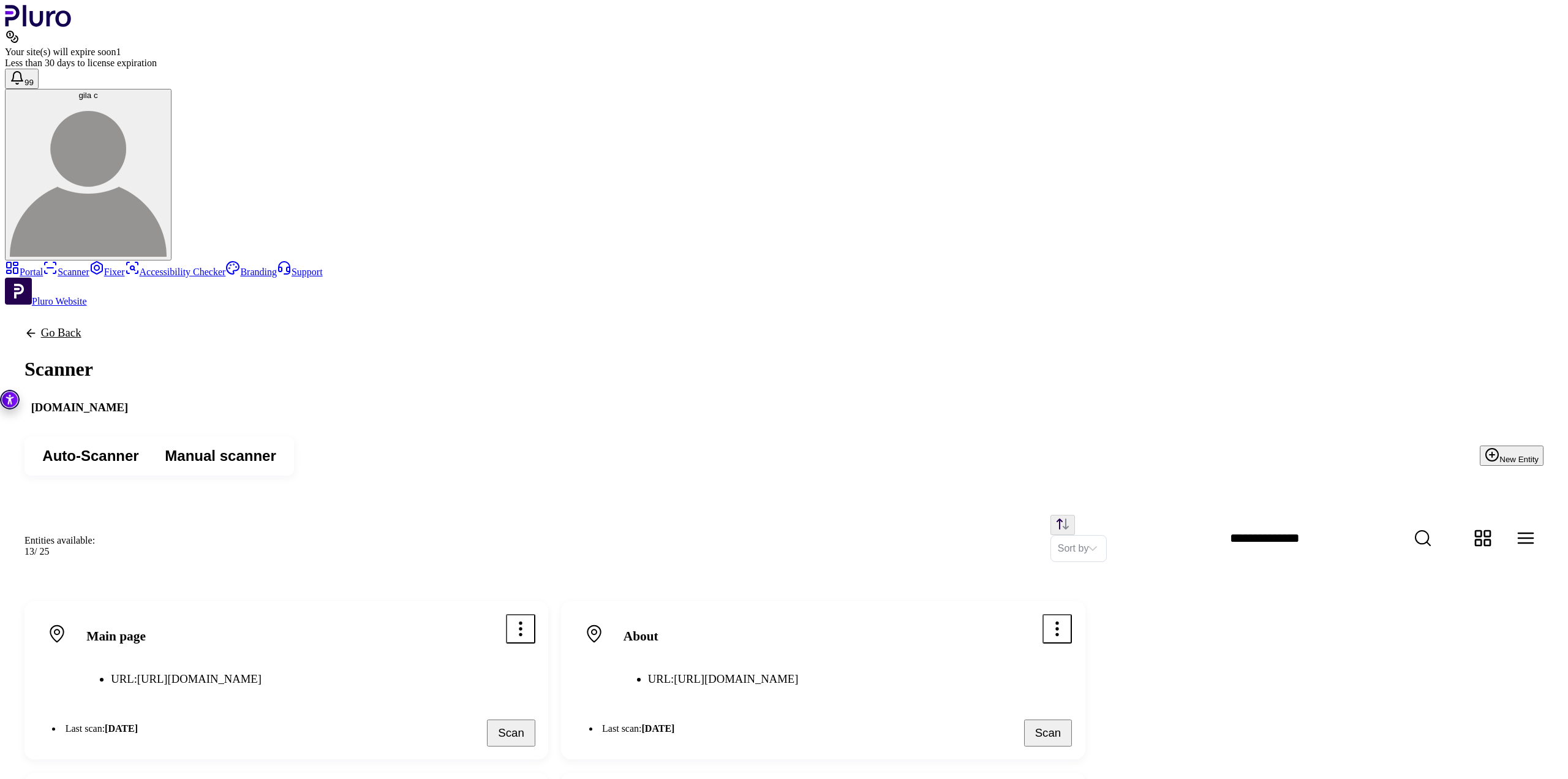
drag, startPoint x: 767, startPoint y: 410, endPoint x: 839, endPoint y: 410, distance: 72.0
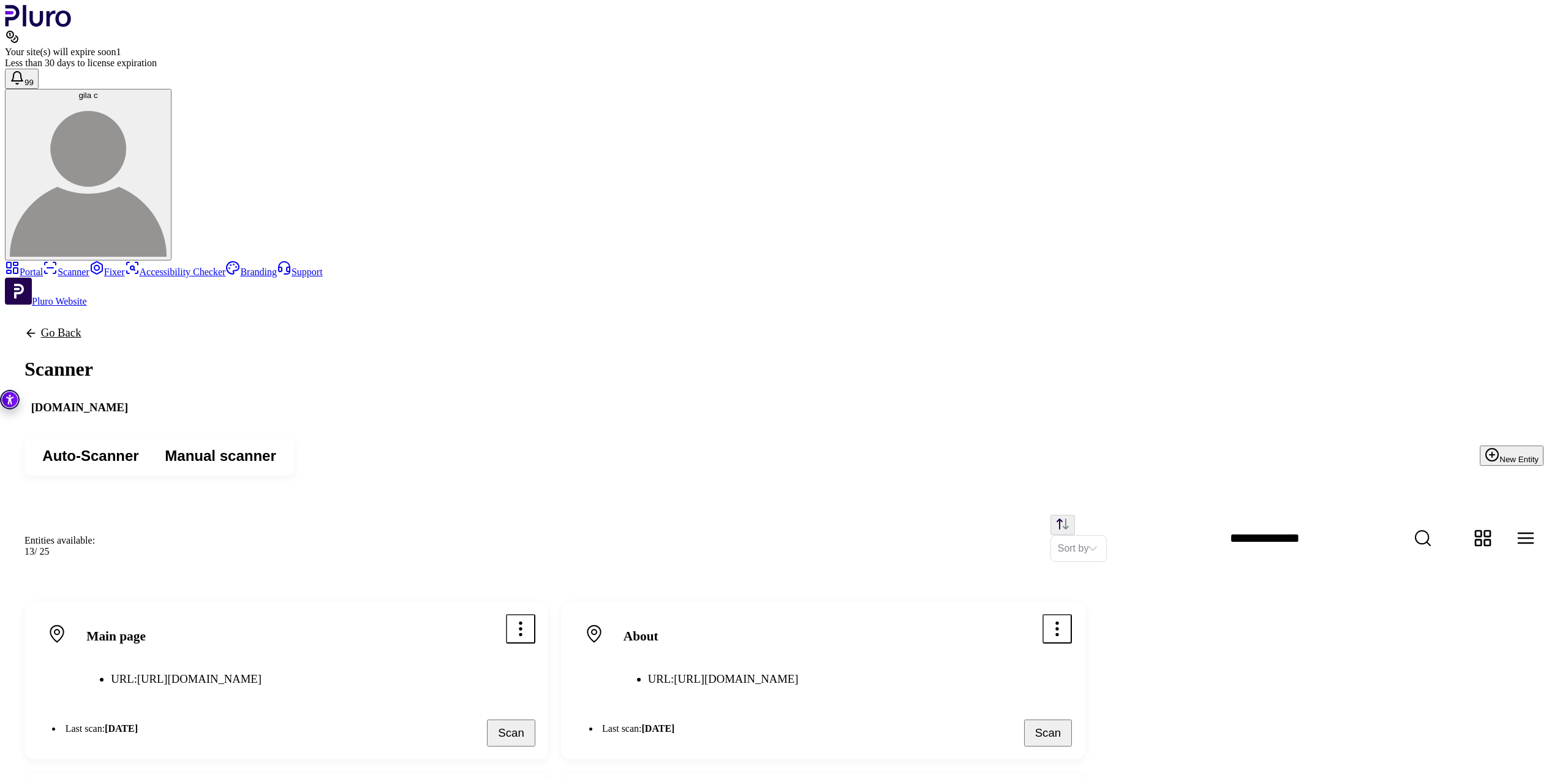
click at [89, 266] on link "Fixer" at bounding box center [107, 272] width 35 height 11
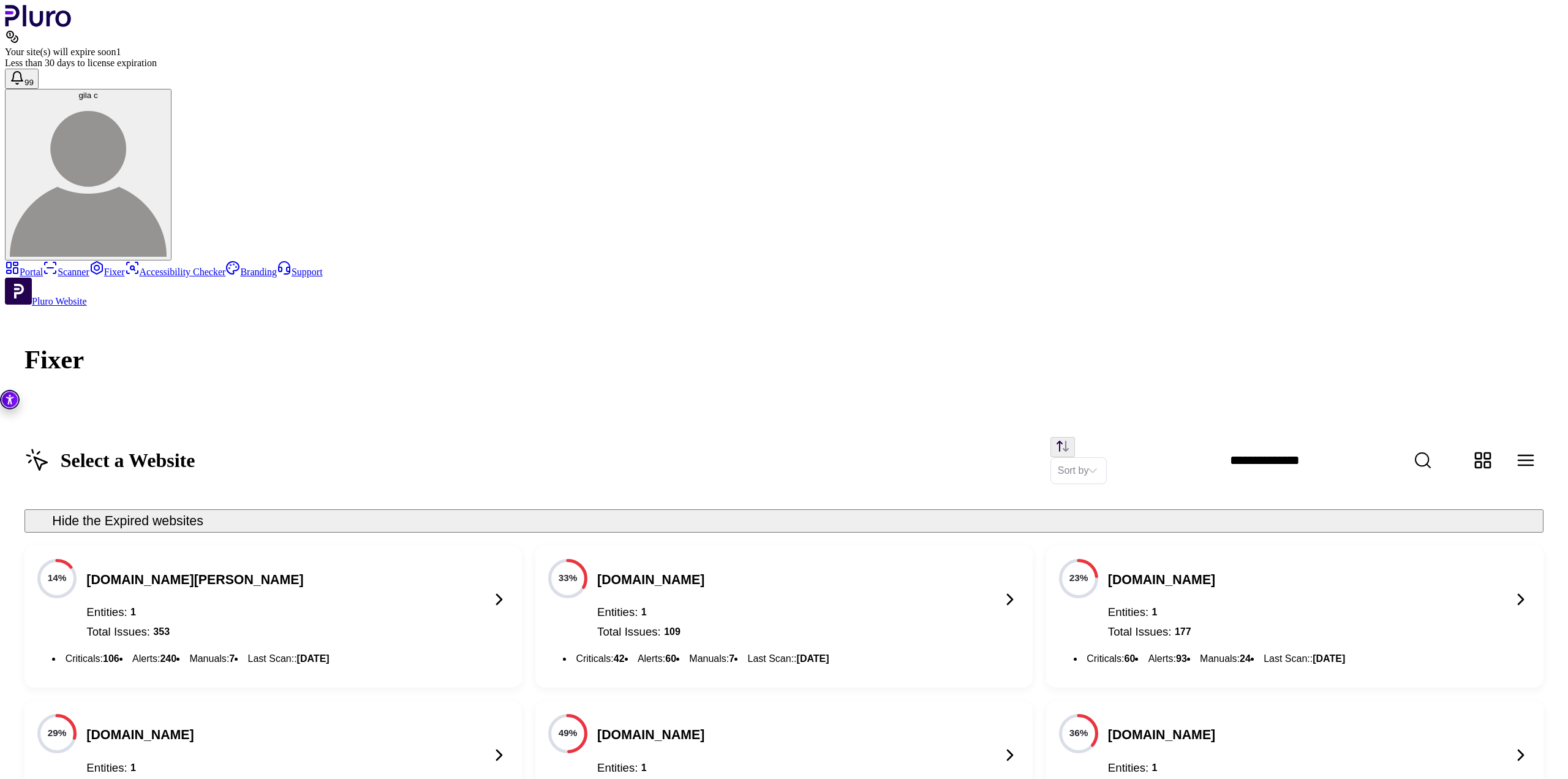
scroll to position [714, 0]
click at [88, 266] on link "Scanner" at bounding box center [66, 272] width 47 height 11
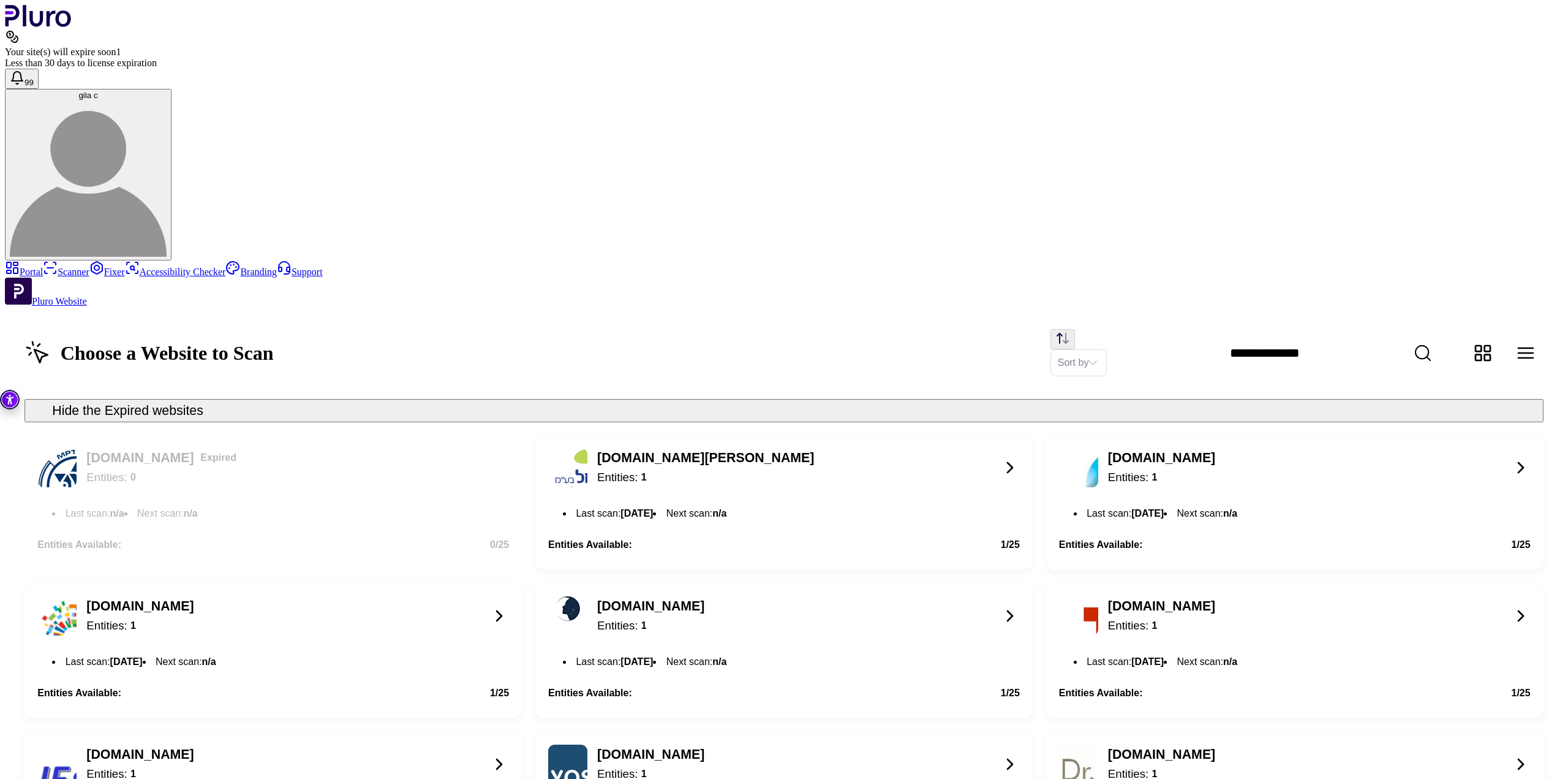
scroll to position [1189, 0]
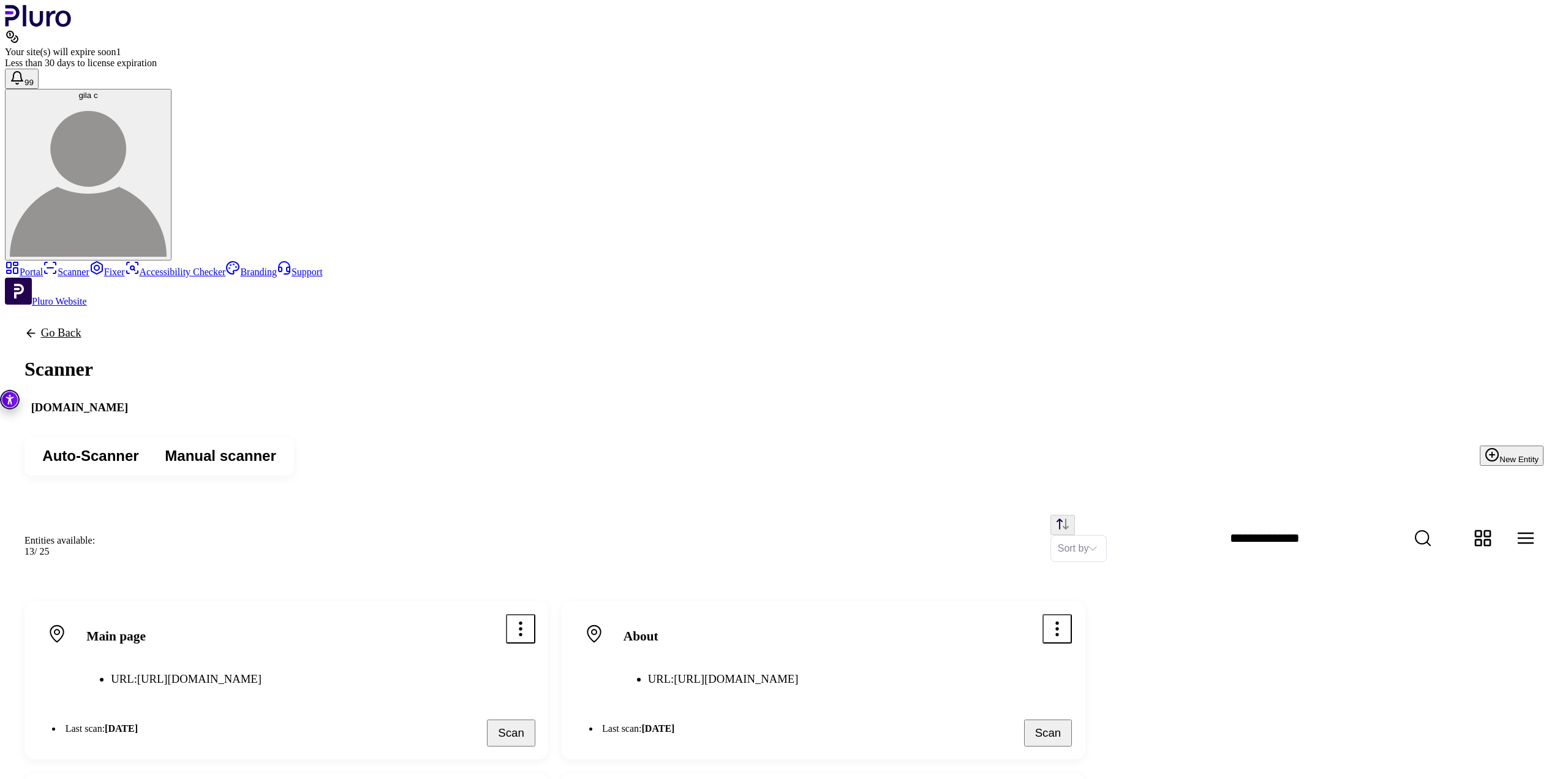
scroll to position [236, 0]
drag, startPoint x: 894, startPoint y: 527, endPoint x: 765, endPoint y: 513, distance: 129.8
copy span "[URL][DOMAIN_NAME]"
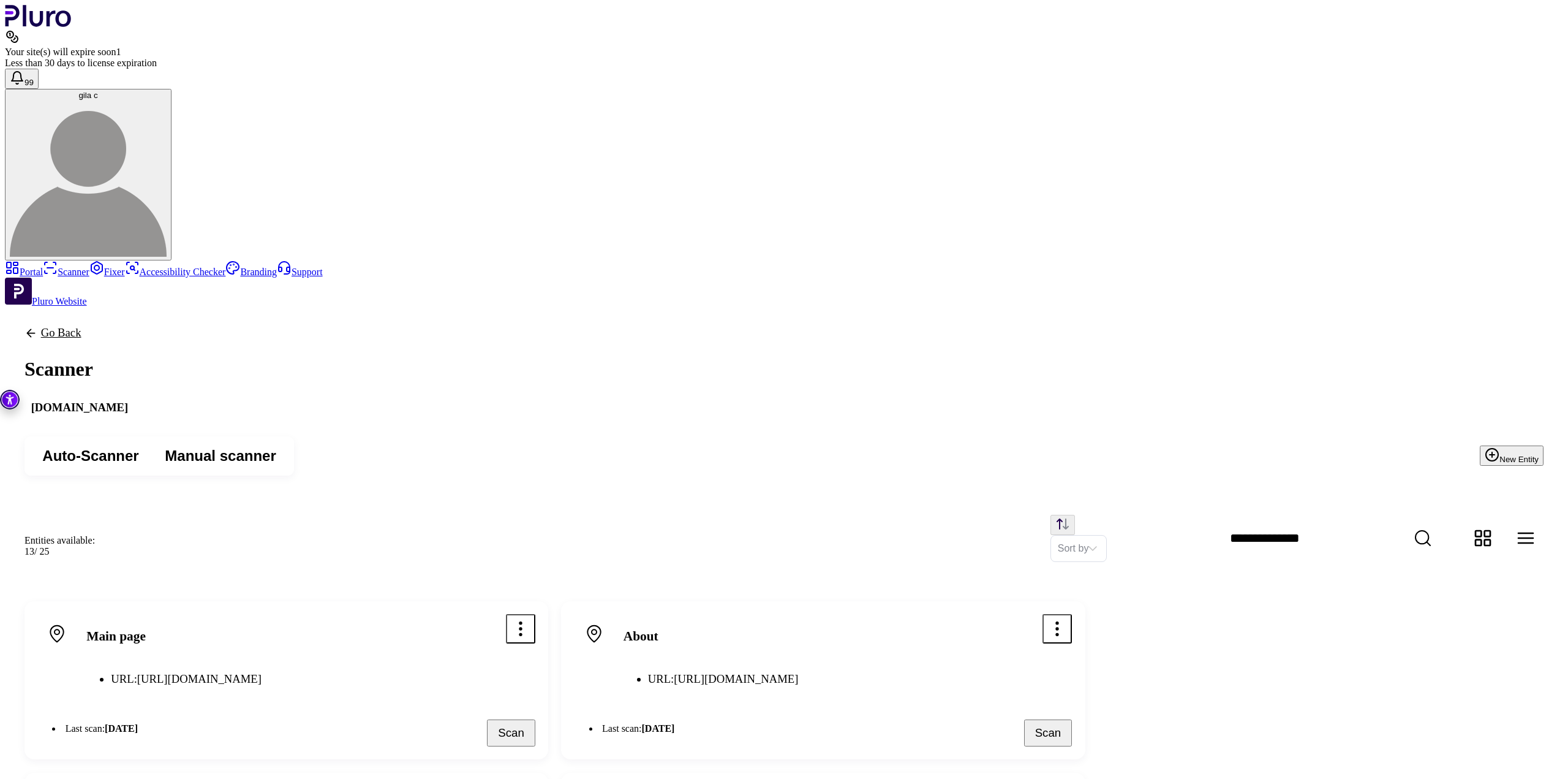
drag, startPoint x: 888, startPoint y: 490, endPoint x: 735, endPoint y: 491, distance: 153.0
copy h3 "master course lesson"
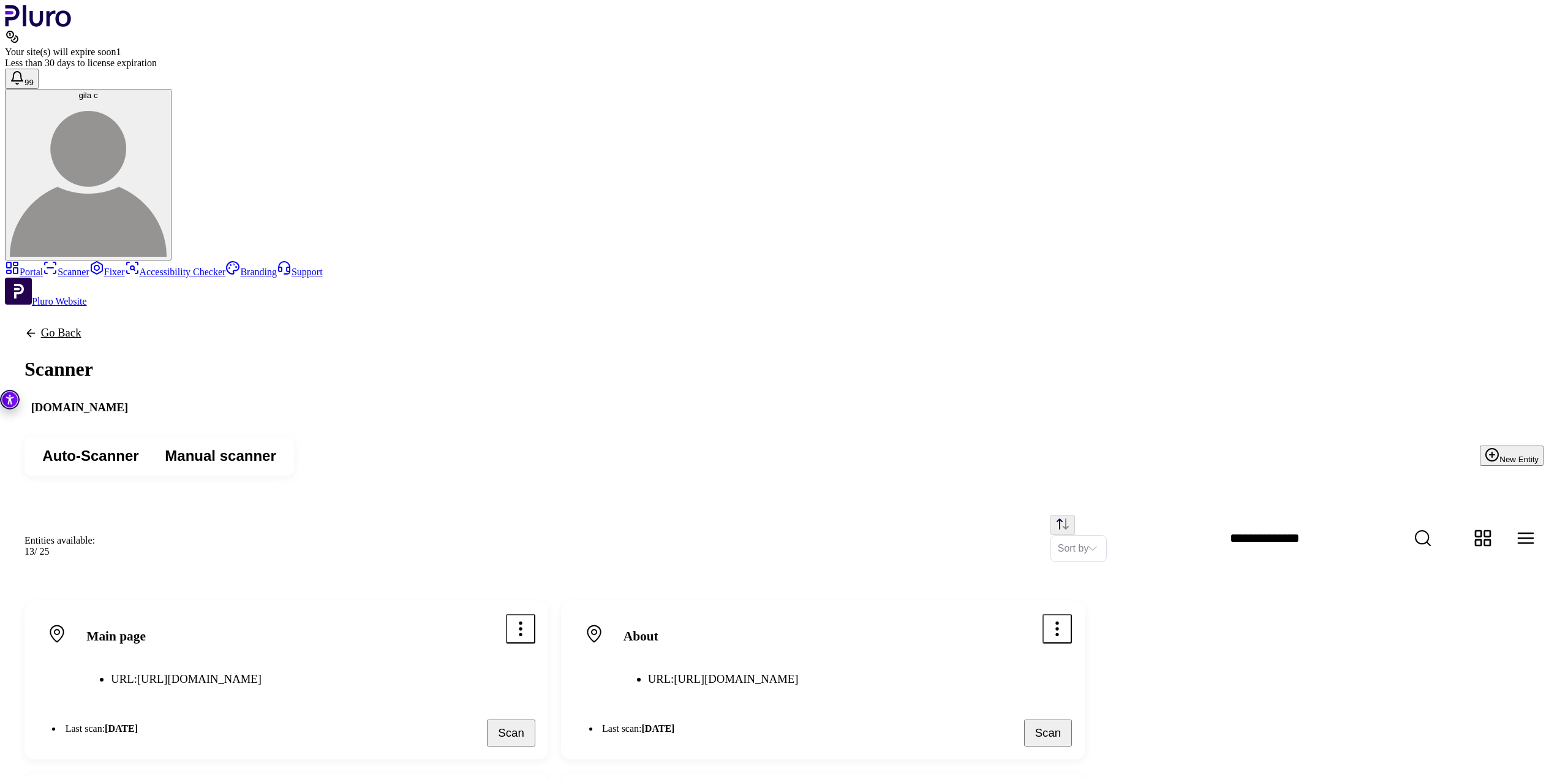
click at [662, 495] on div "Entities available: 13 / 25 Sort by" at bounding box center [784, 538] width 1557 height 86
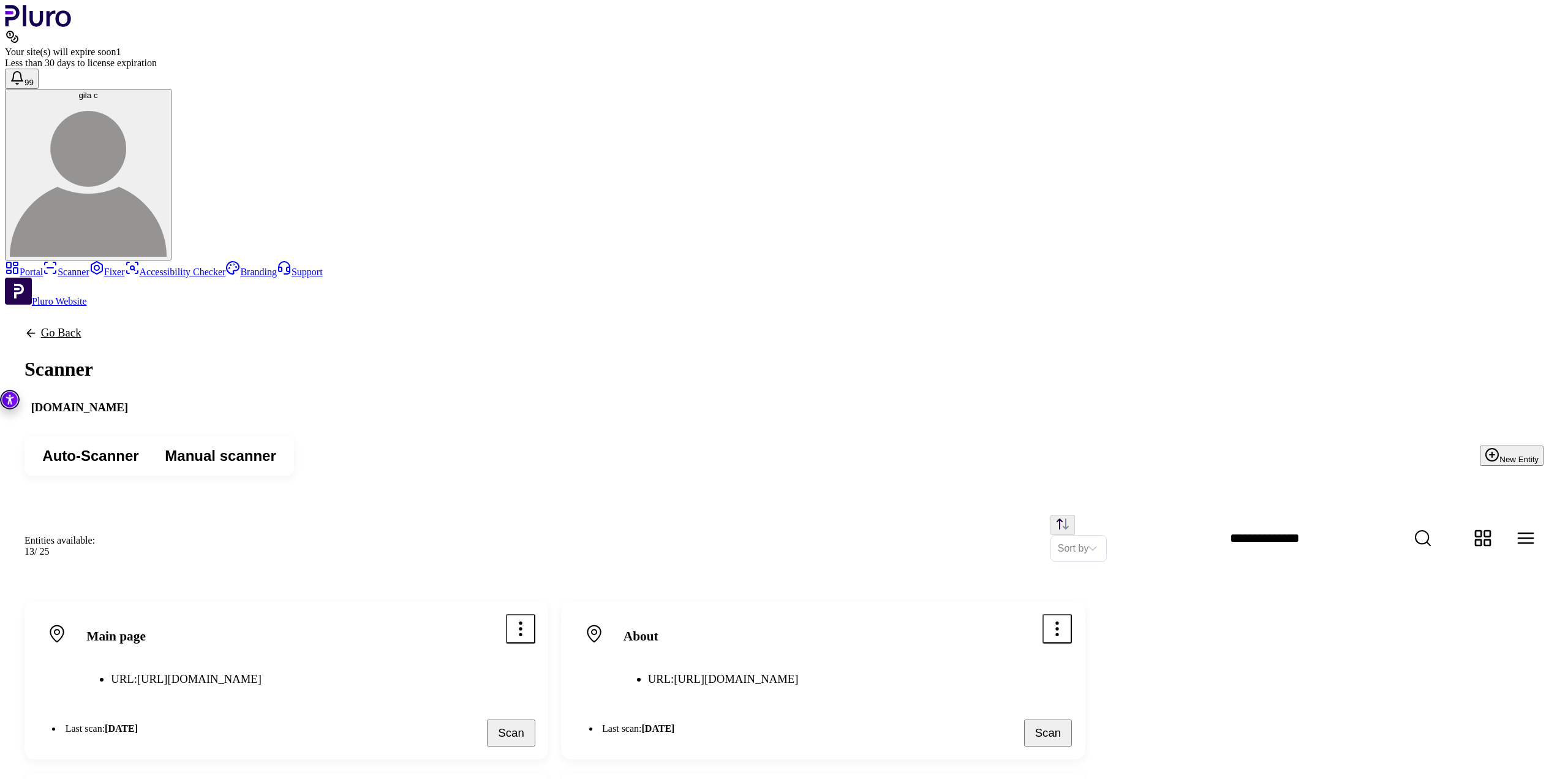
click at [694, 514] on div "Sort by" at bounding box center [829, 537] width 1429 height 47
